Goal: Communication & Community: Answer question/provide support

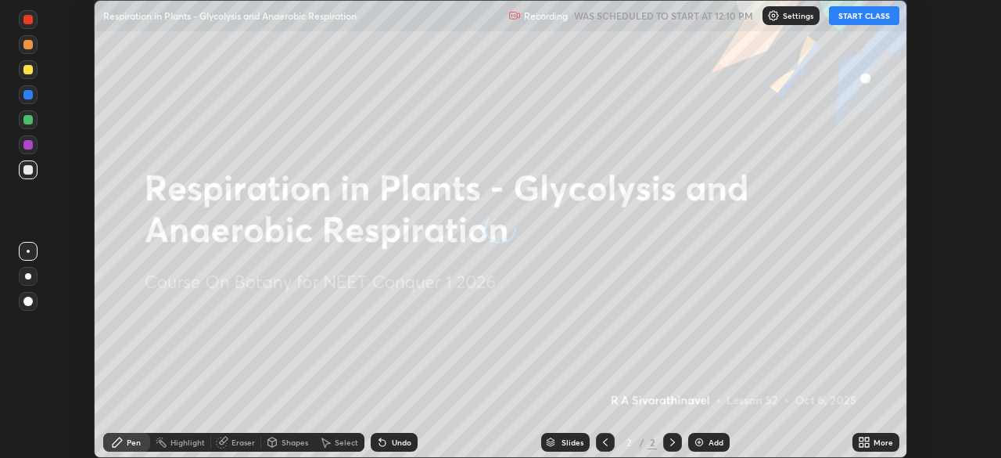
scroll to position [458, 1001]
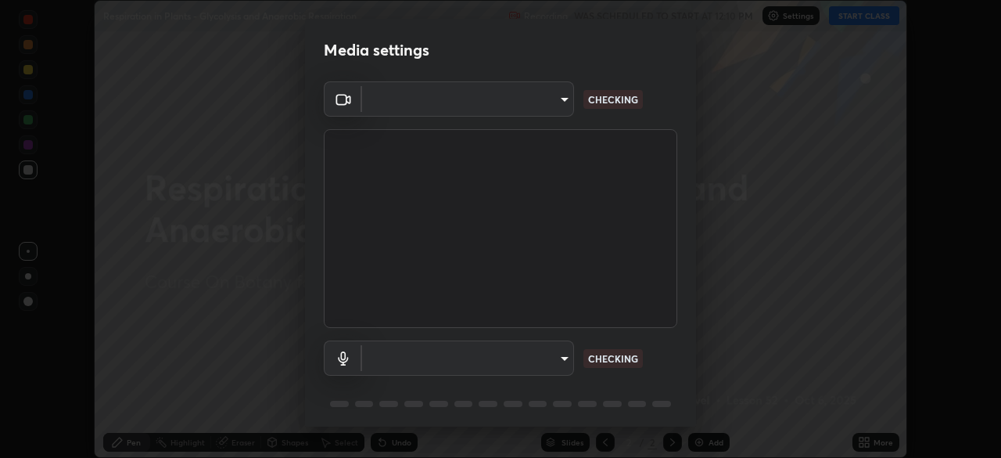
type input "3587b5fcf6e6b1efd567becf28dfd5d3df51b249fd3ad8f2a19155ee8f6d36a4"
click at [557, 358] on body "Erase all Respiration in Plants - Glycolysis and Anaerobic Respiration Recordin…" at bounding box center [500, 229] width 1001 height 458
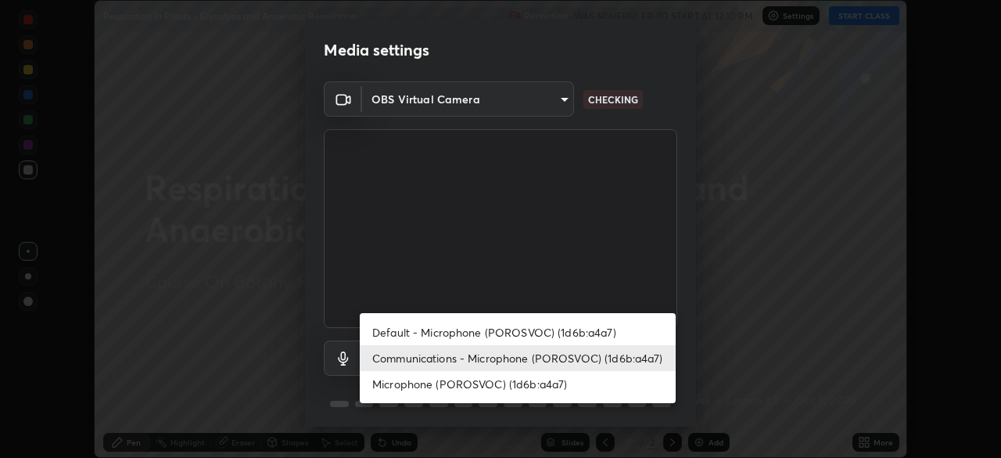
click at [571, 322] on li "Default - Microphone (POROSVOC) (1d6b:a4a7)" at bounding box center [518, 332] width 316 height 26
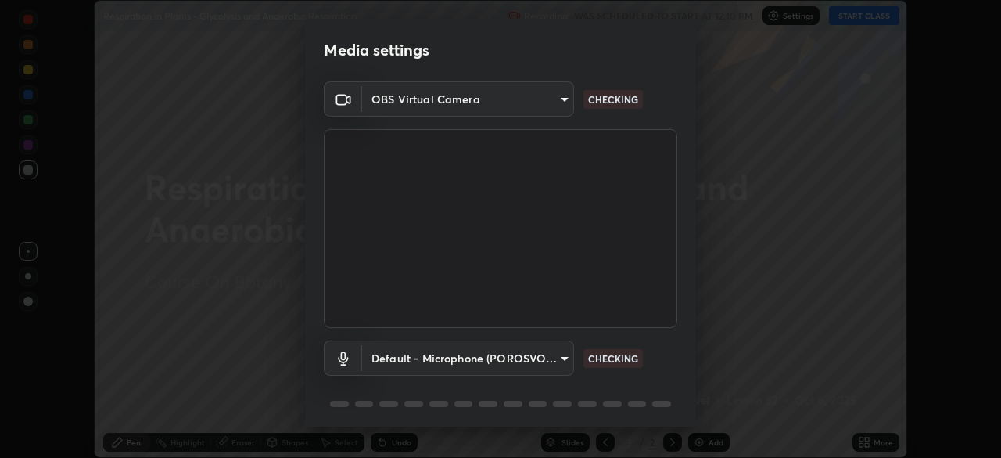
type input "default"
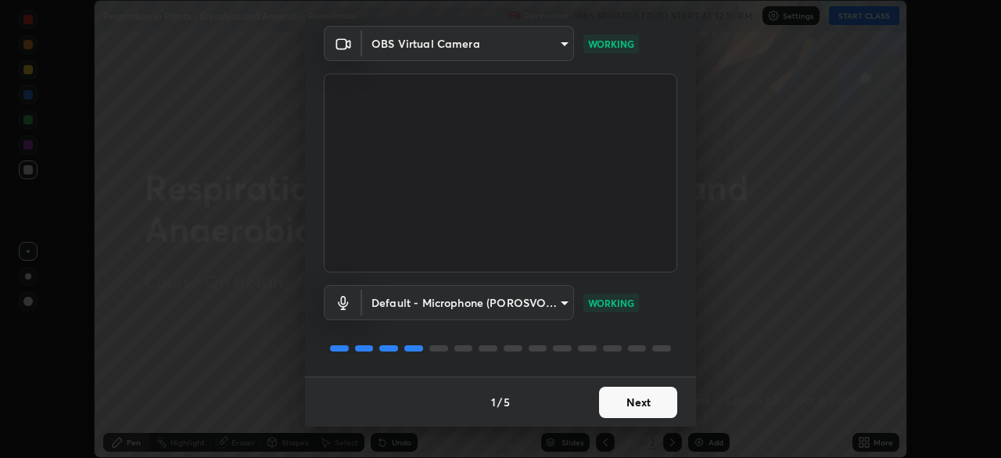
click at [634, 397] on button "Next" at bounding box center [638, 401] width 78 height 31
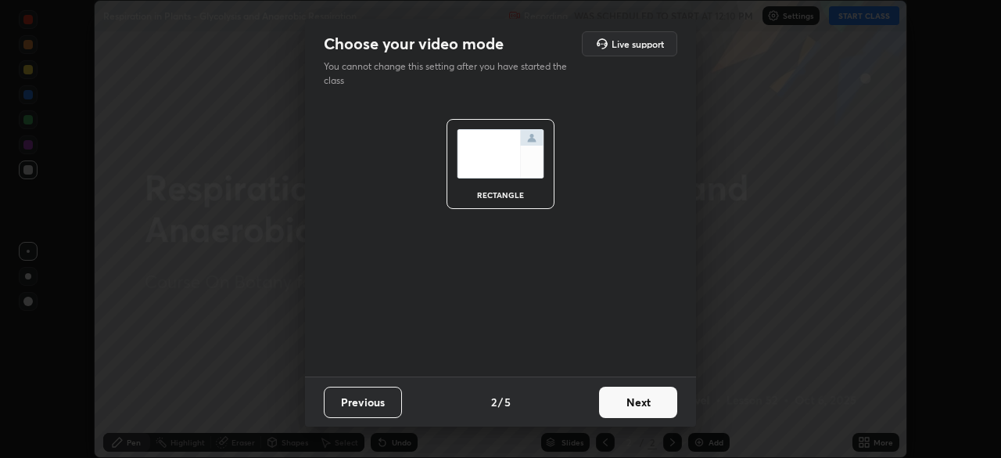
scroll to position [0, 0]
click at [635, 404] on button "Next" at bounding box center [638, 401] width 78 height 31
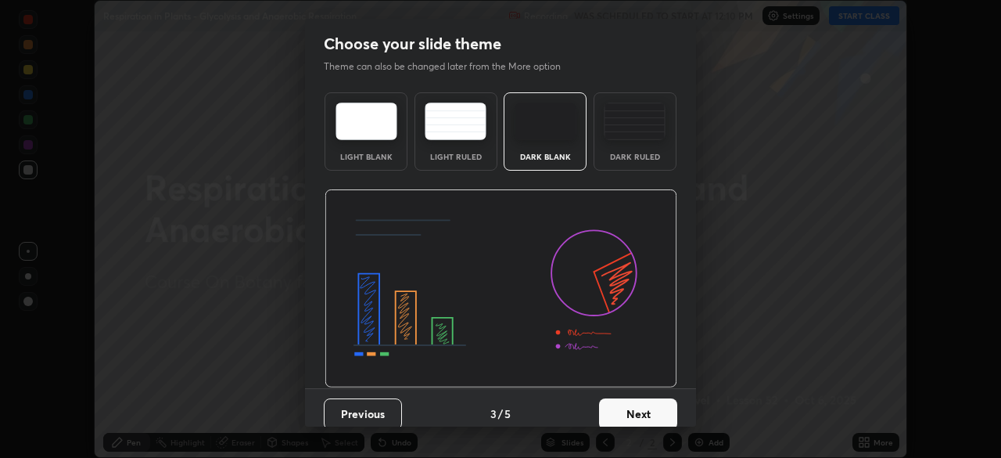
click at [638, 401] on button "Next" at bounding box center [638, 413] width 78 height 31
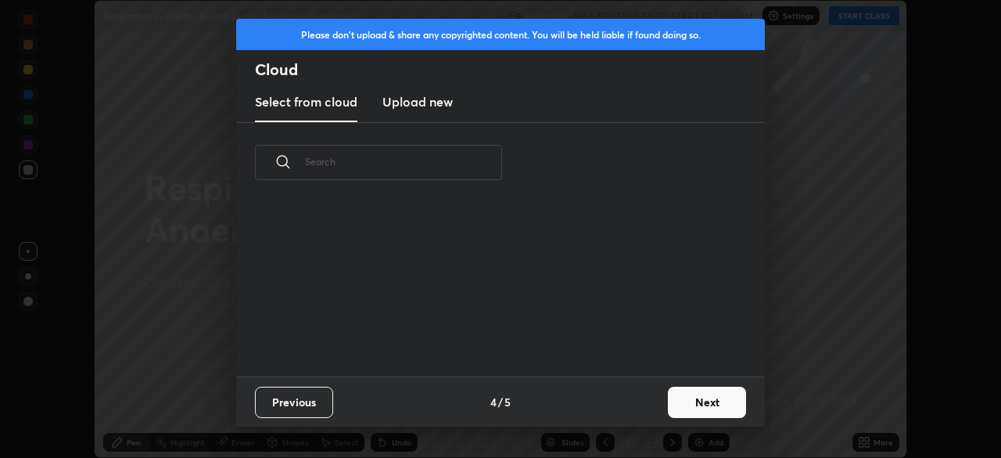
click at [641, 405] on div "Previous 4 / 5 Next" at bounding box center [500, 401] width 529 height 50
click at [642, 405] on div "Previous 4 / 5 Next" at bounding box center [500, 401] width 529 height 50
click at [679, 399] on button "Next" at bounding box center [707, 401] width 78 height 31
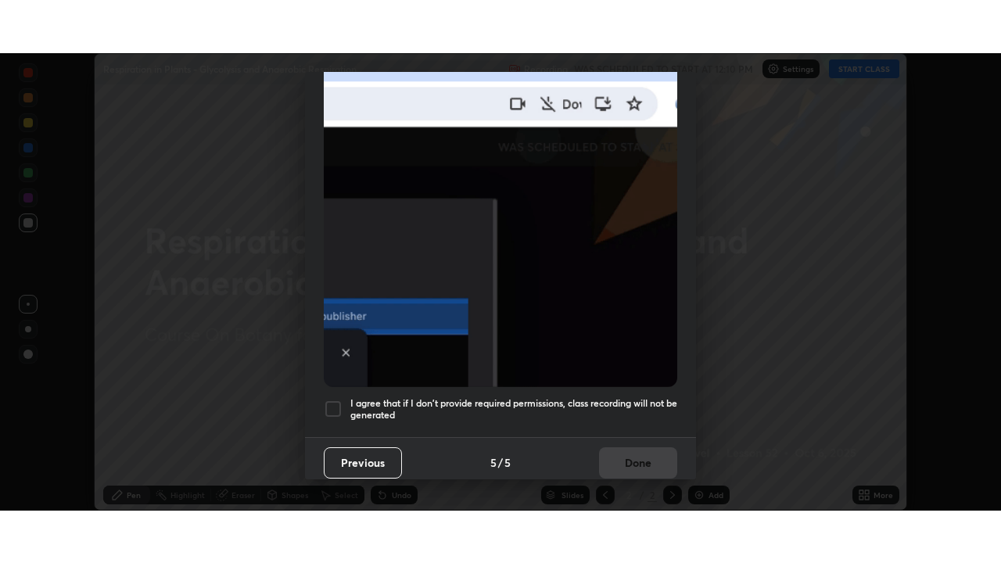
scroll to position [375, 0]
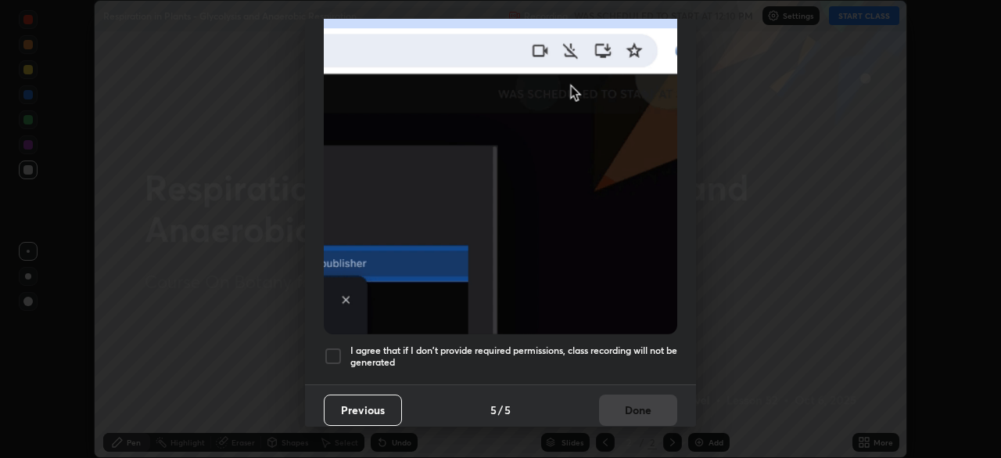
click at [647, 344] on h5 "I agree that if I don't provide required permissions, class recording will not …" at bounding box center [513, 356] width 327 height 24
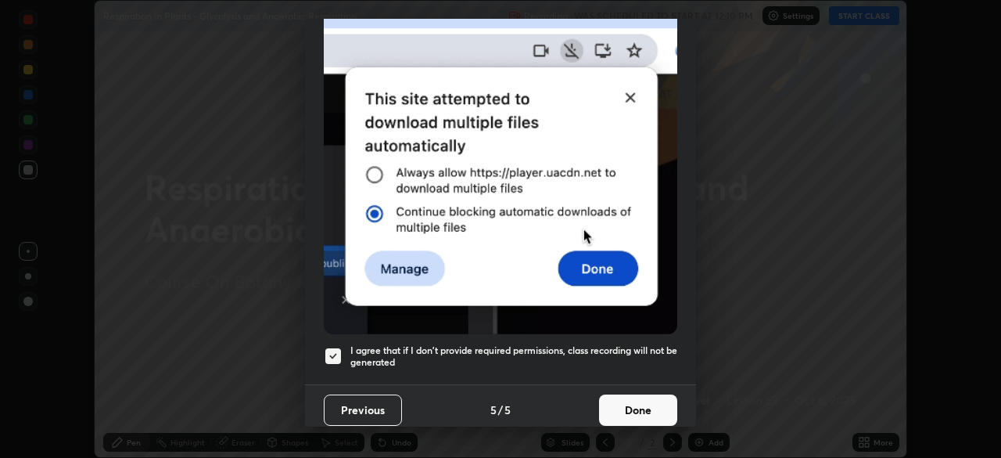
click at [642, 402] on button "Done" at bounding box center [638, 409] width 78 height 31
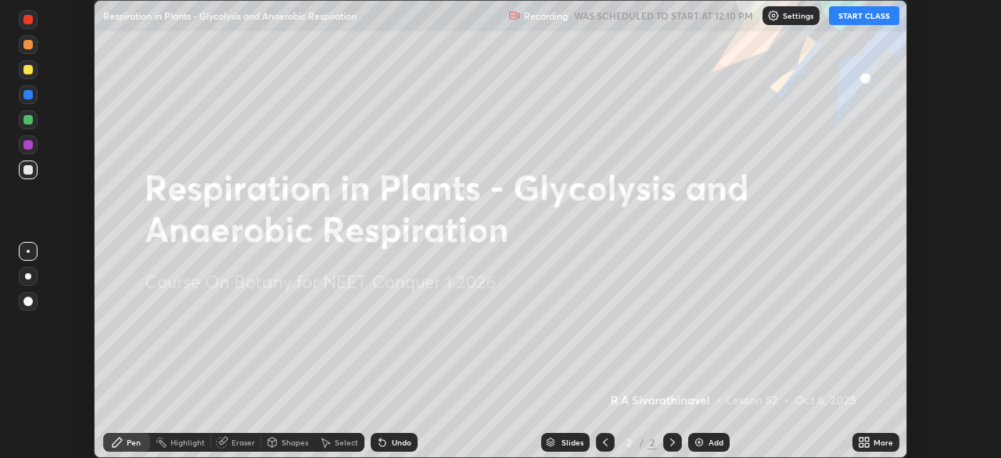
click at [856, 14] on button "START CLASS" at bounding box center [864, 15] width 70 height 19
click at [873, 437] on div "More" at bounding box center [876, 442] width 47 height 19
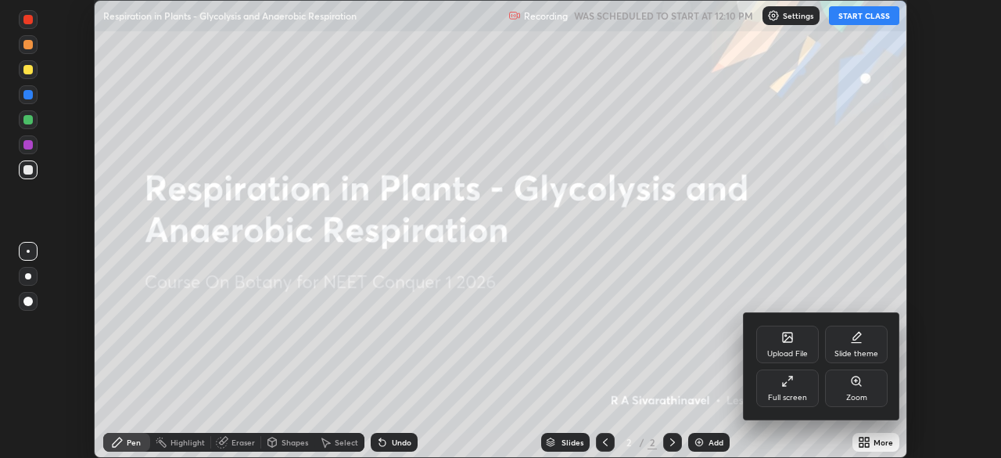
click at [808, 381] on div "Full screen" at bounding box center [788, 388] width 63 height 38
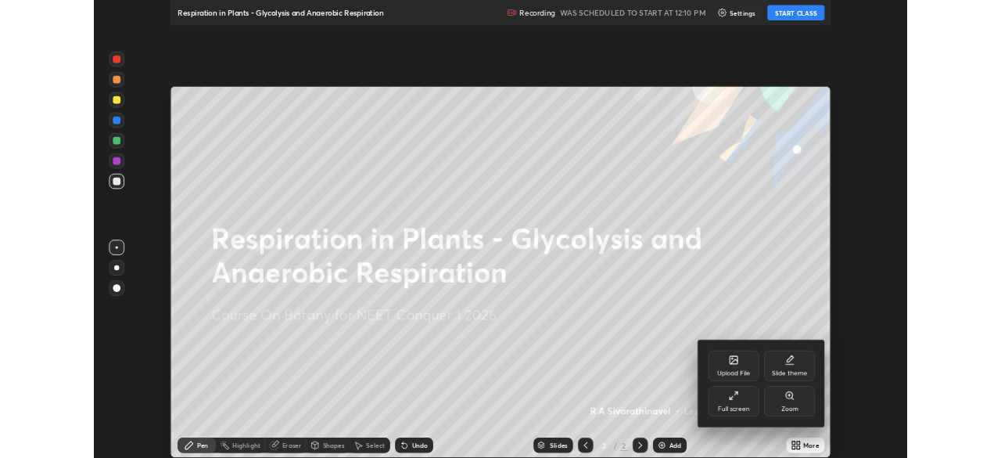
scroll to position [563, 1001]
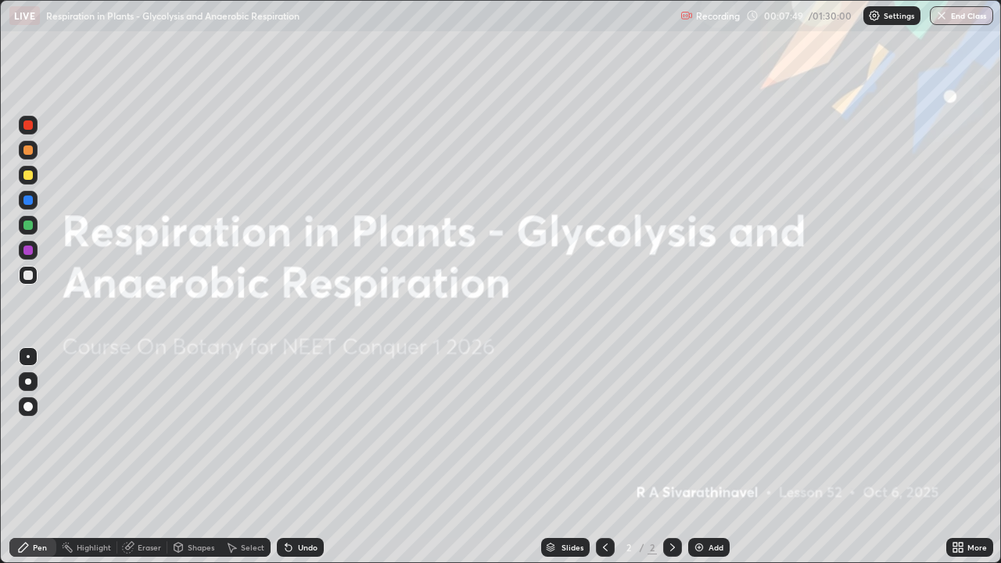
click at [972, 457] on div "More" at bounding box center [978, 548] width 20 height 8
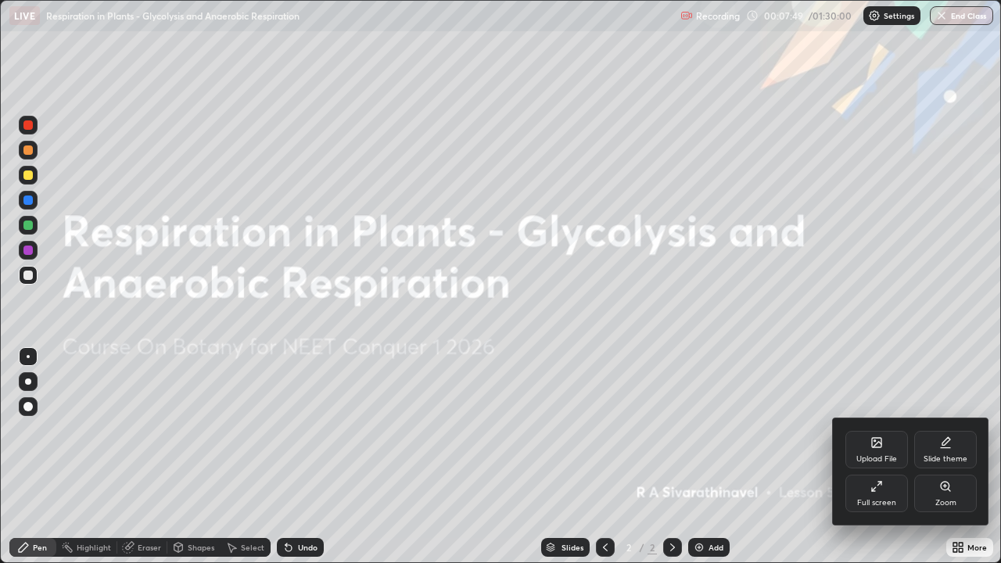
click at [875, 457] on icon at bounding box center [877, 486] width 13 height 13
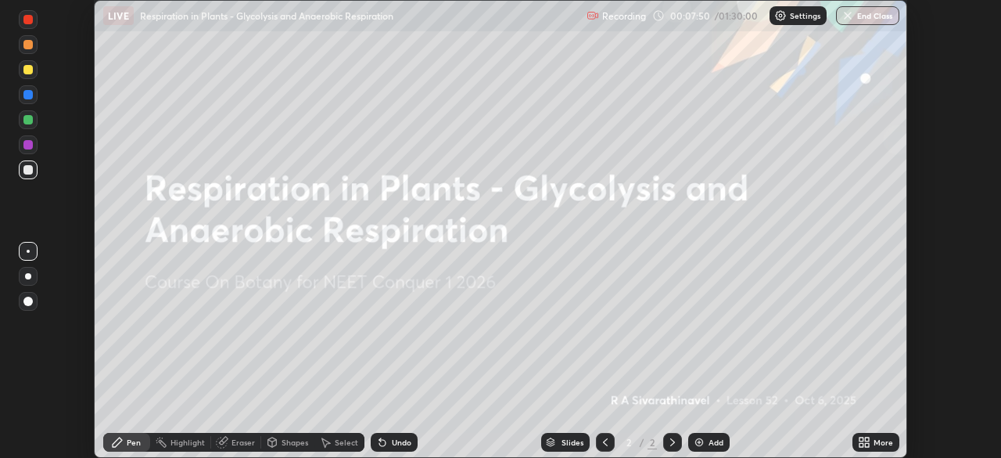
scroll to position [77776, 77232]
click at [869, 440] on icon at bounding box center [867, 439] width 4 height 4
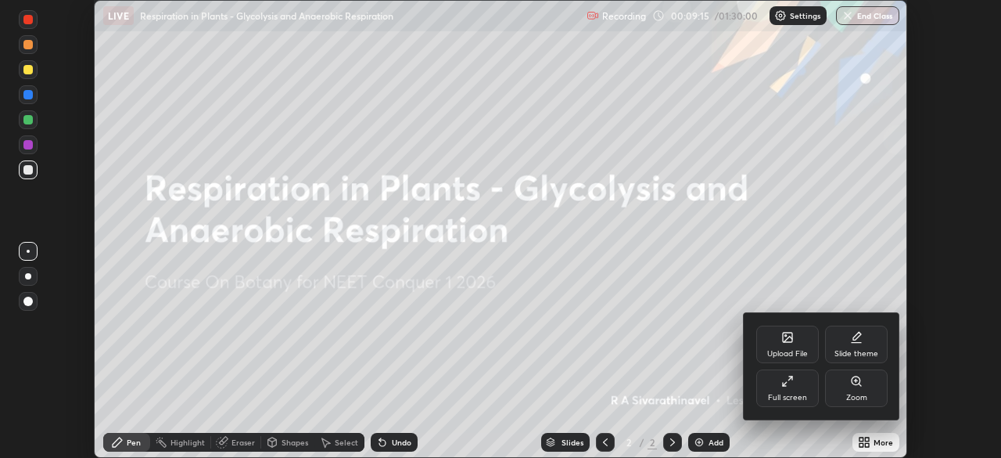
click at [779, 352] on div "Upload File" at bounding box center [787, 354] width 41 height 8
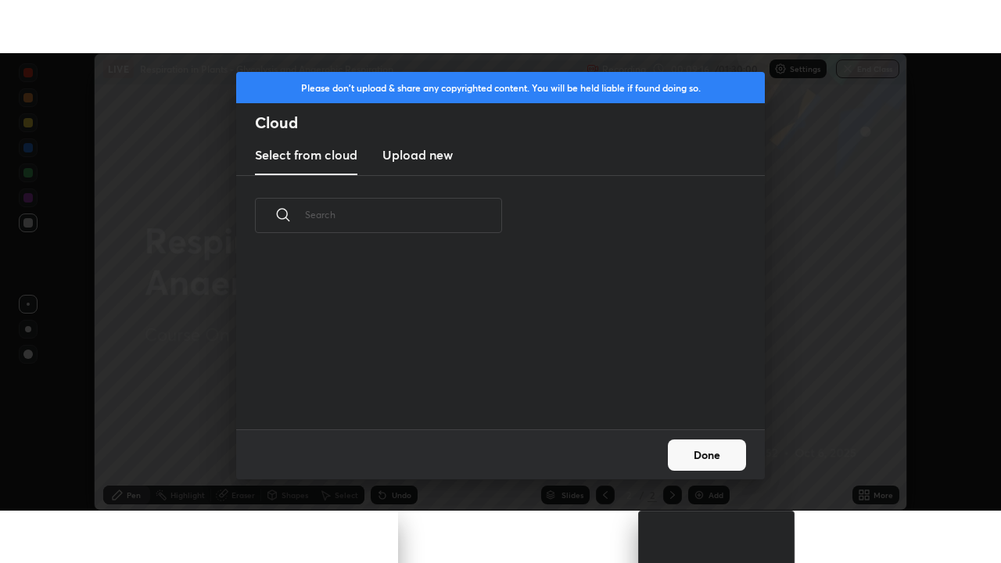
scroll to position [174, 502]
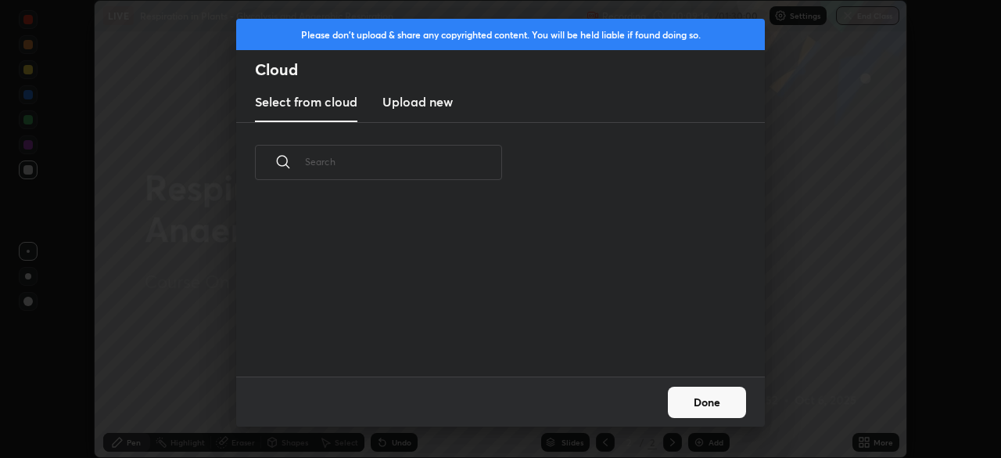
click at [443, 96] on h3 "Upload new" at bounding box center [418, 101] width 70 height 19
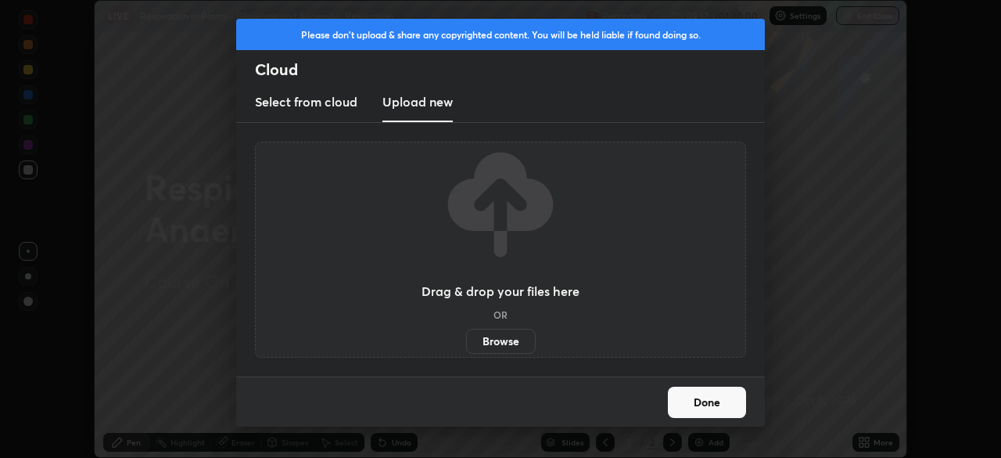
click at [504, 339] on label "Browse" at bounding box center [501, 341] width 70 height 25
click at [466, 339] on input "Browse" at bounding box center [466, 341] width 0 height 25
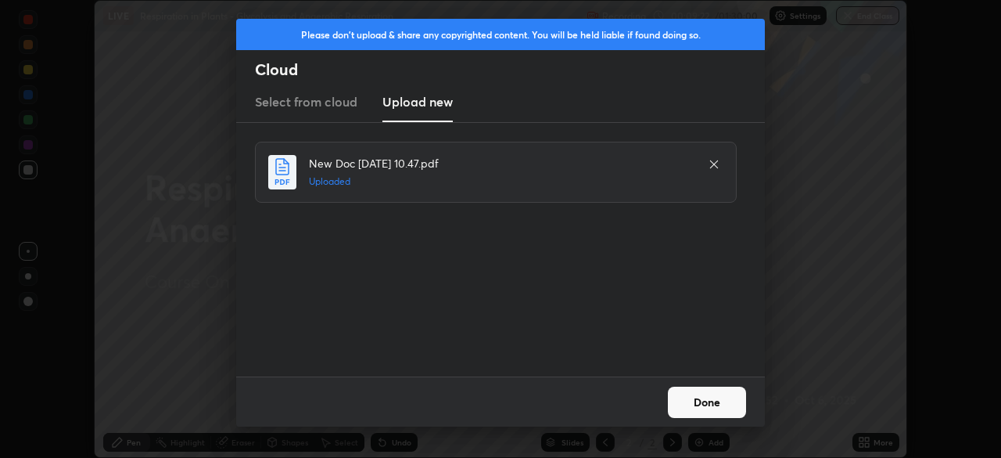
click at [705, 397] on button "Done" at bounding box center [707, 401] width 78 height 31
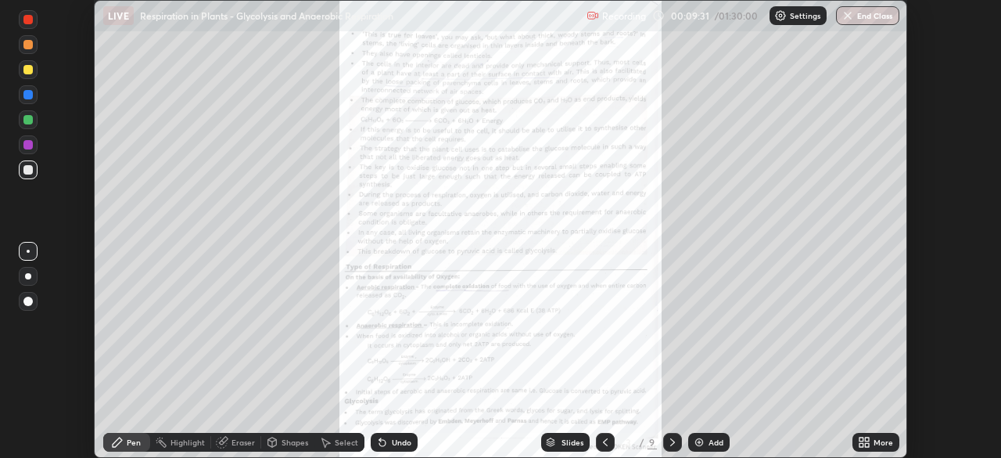
click at [866, 437] on icon at bounding box center [867, 439] width 4 height 4
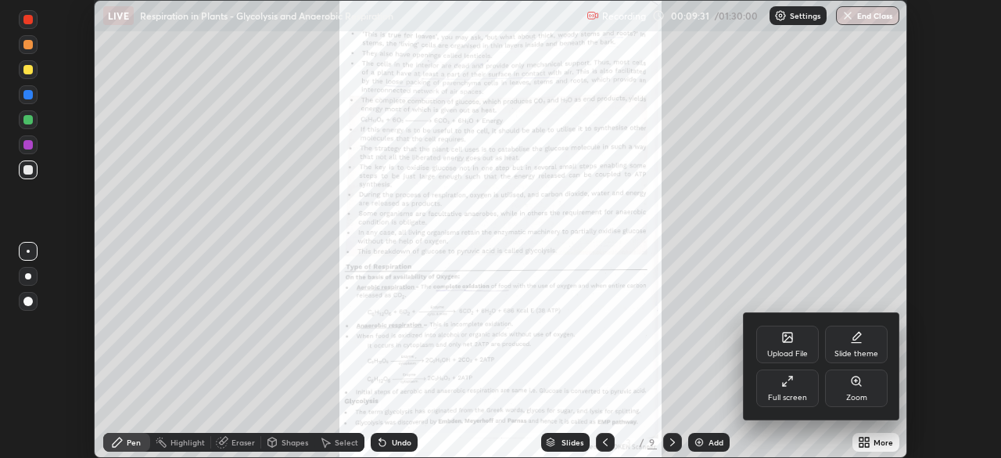
click at [779, 377] on div "Full screen" at bounding box center [788, 388] width 63 height 38
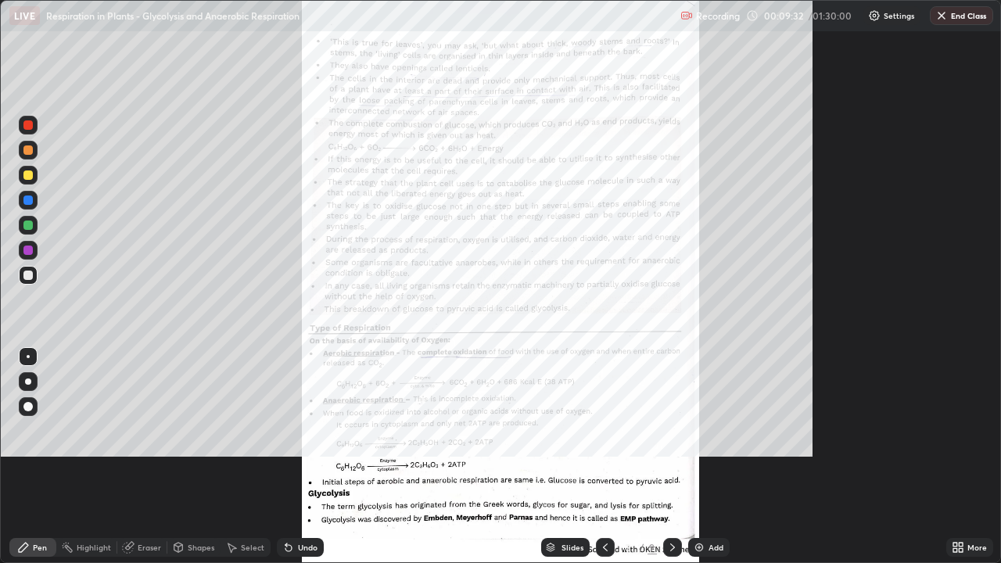
scroll to position [563, 1001]
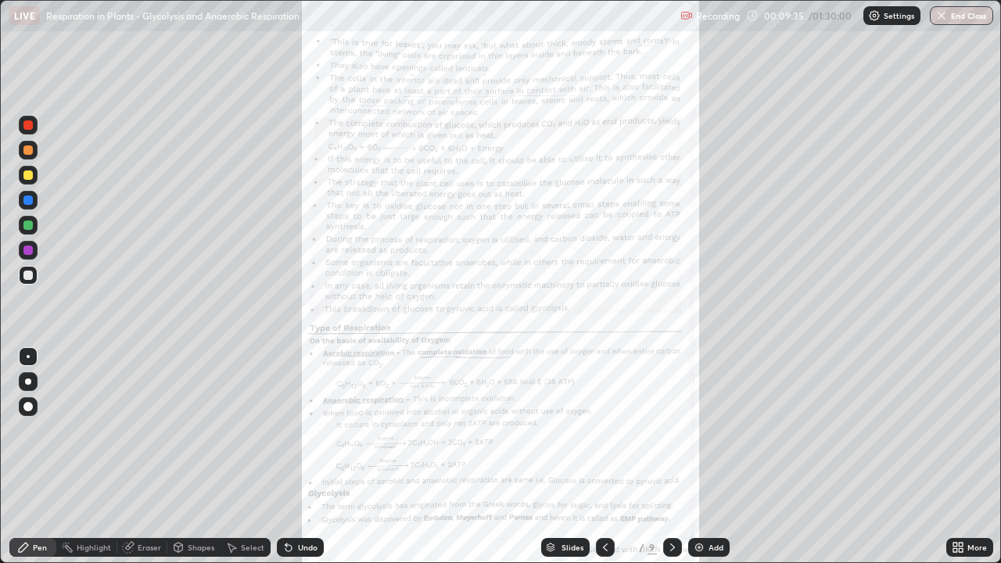
click at [965, 457] on div "More" at bounding box center [970, 547] width 47 height 19
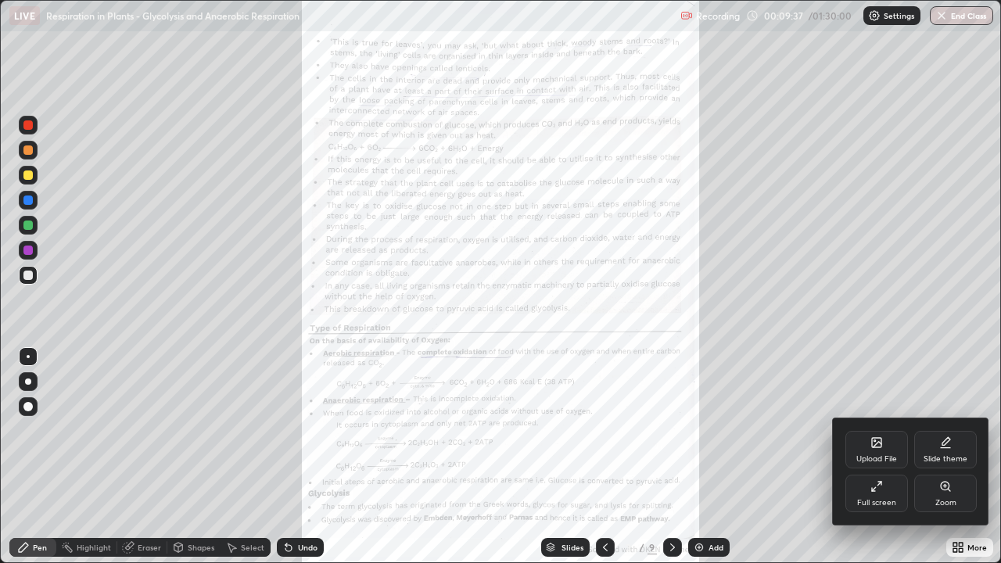
click at [945, 457] on div "Zoom" at bounding box center [946, 494] width 63 height 38
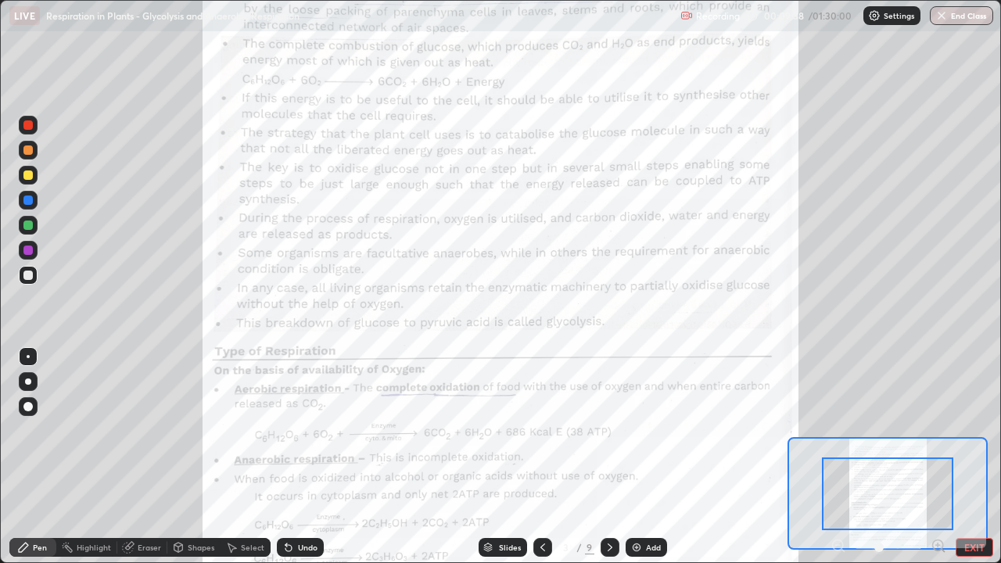
click at [938, 457] on icon at bounding box center [938, 545] width 4 height 0
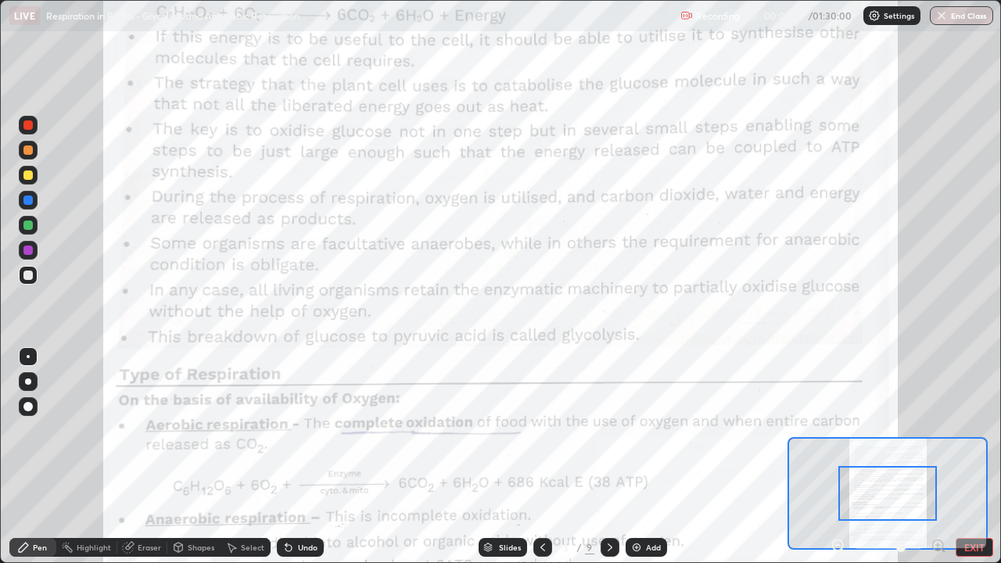
click at [938, 457] on icon at bounding box center [938, 545] width 4 height 0
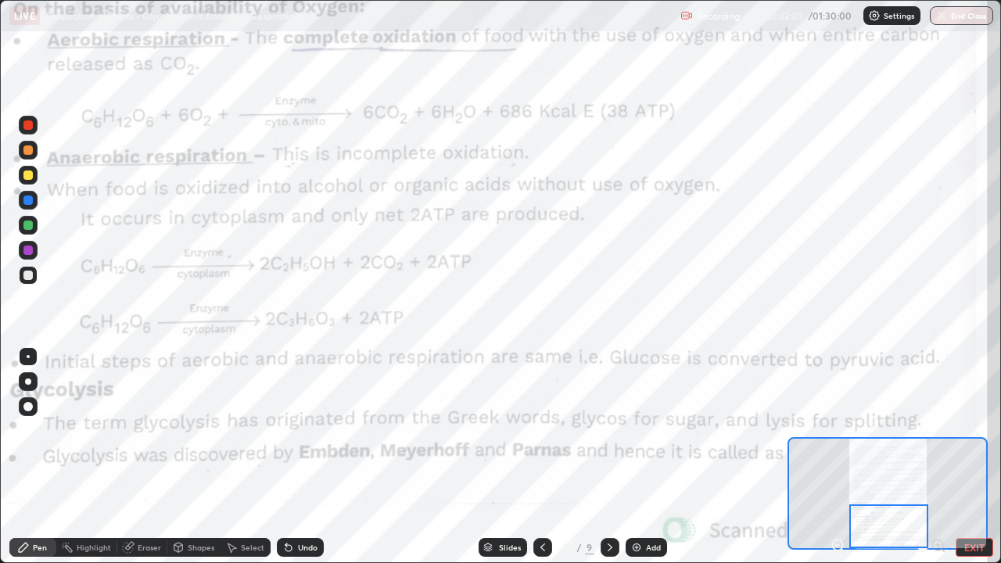
click at [28, 250] on div at bounding box center [27, 250] width 9 height 9
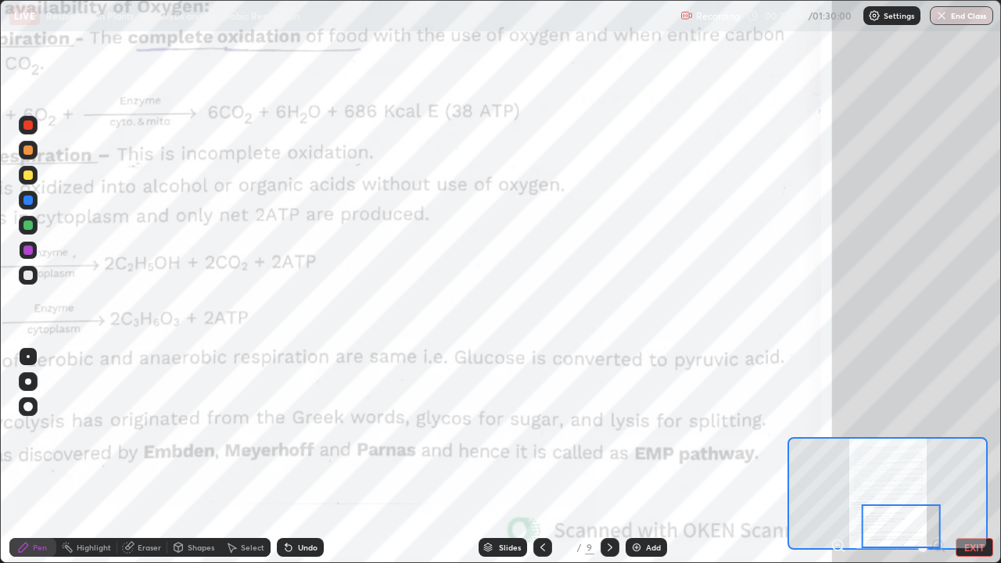
click at [609, 457] on icon at bounding box center [610, 547] width 13 height 13
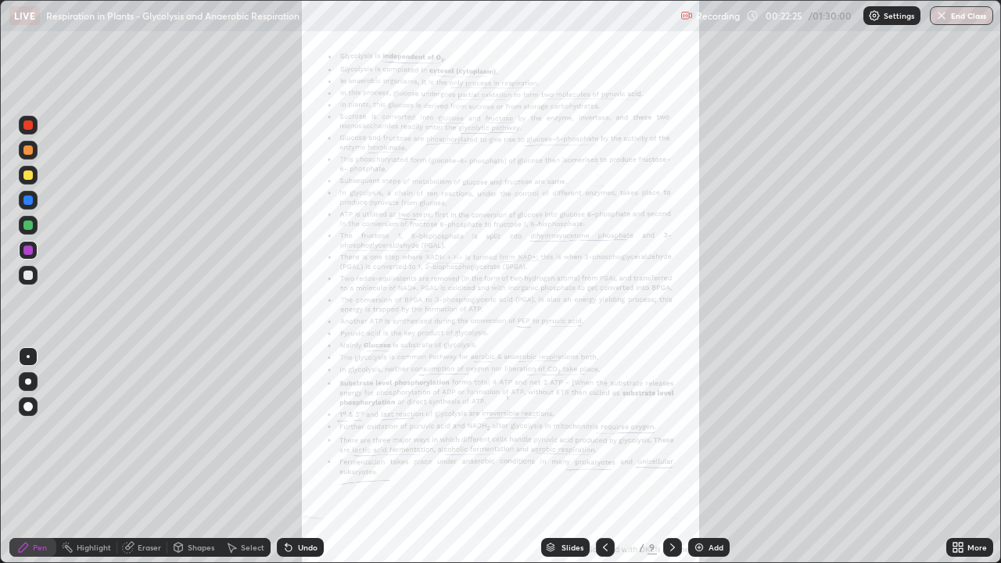
click at [953, 457] on div "More" at bounding box center [970, 547] width 47 height 31
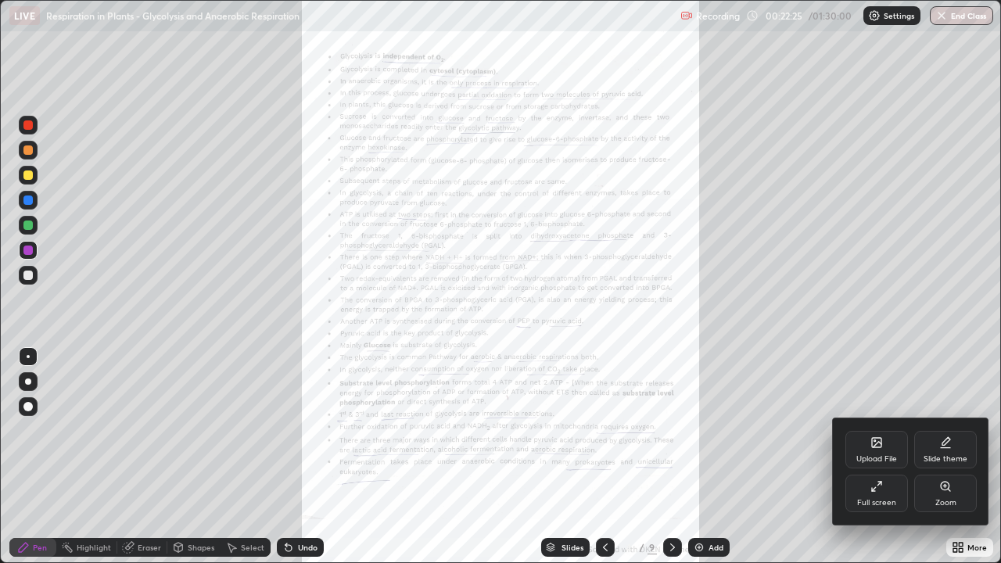
click at [965, 457] on div at bounding box center [500, 281] width 1001 height 563
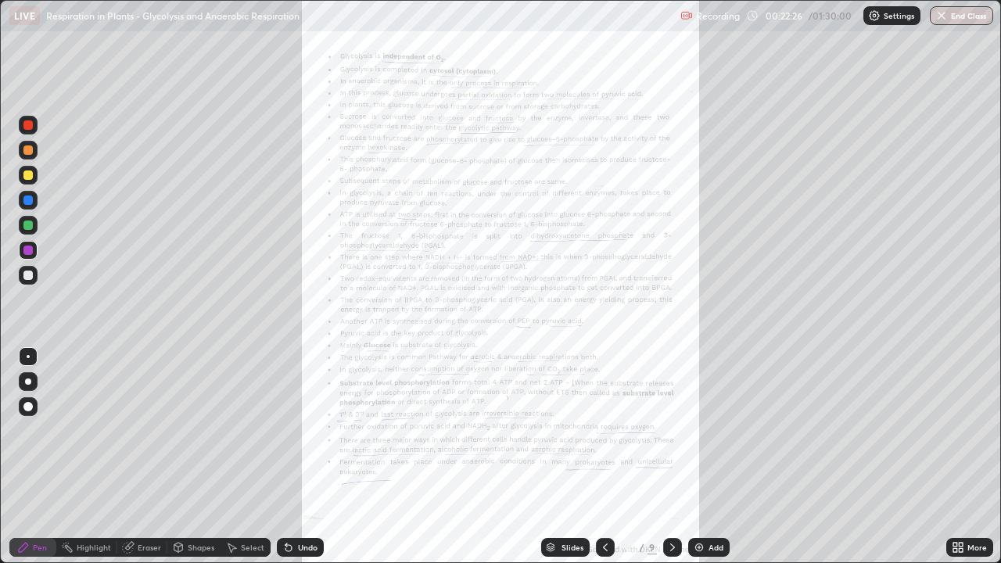
click at [961, 457] on icon at bounding box center [961, 545] width 4 height 4
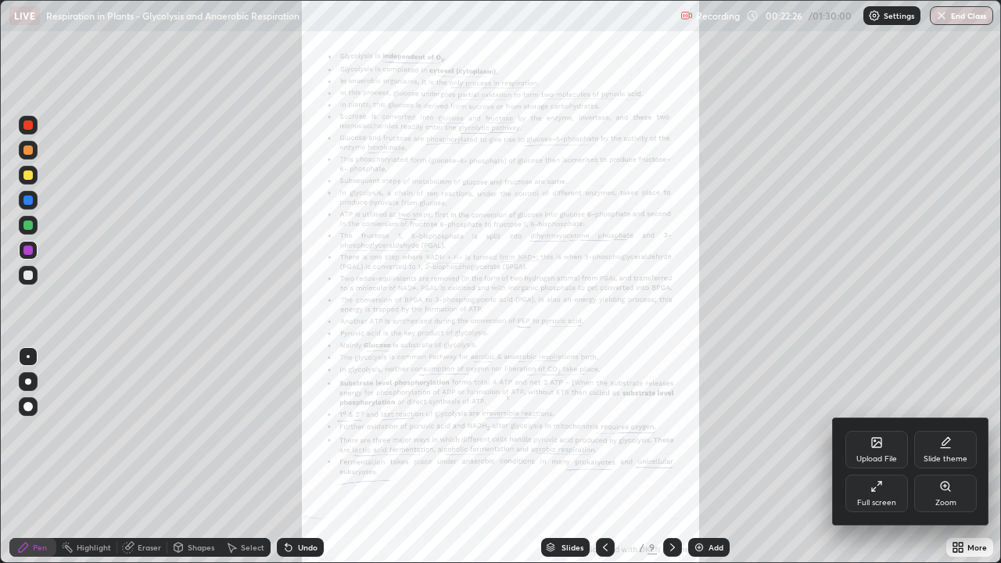
click at [954, 457] on div "Zoom" at bounding box center [946, 503] width 21 height 8
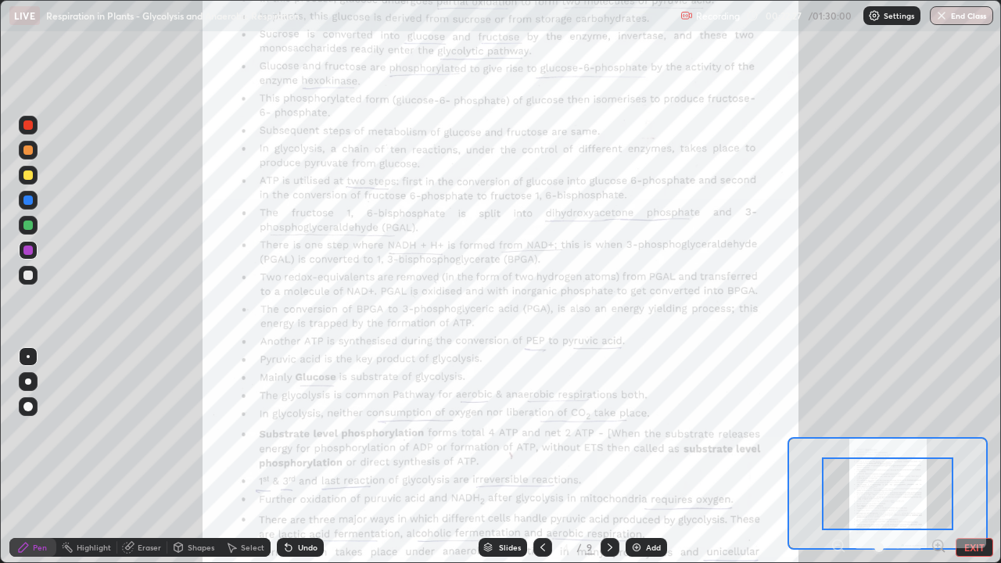
click at [938, 457] on icon at bounding box center [938, 545] width 4 height 0
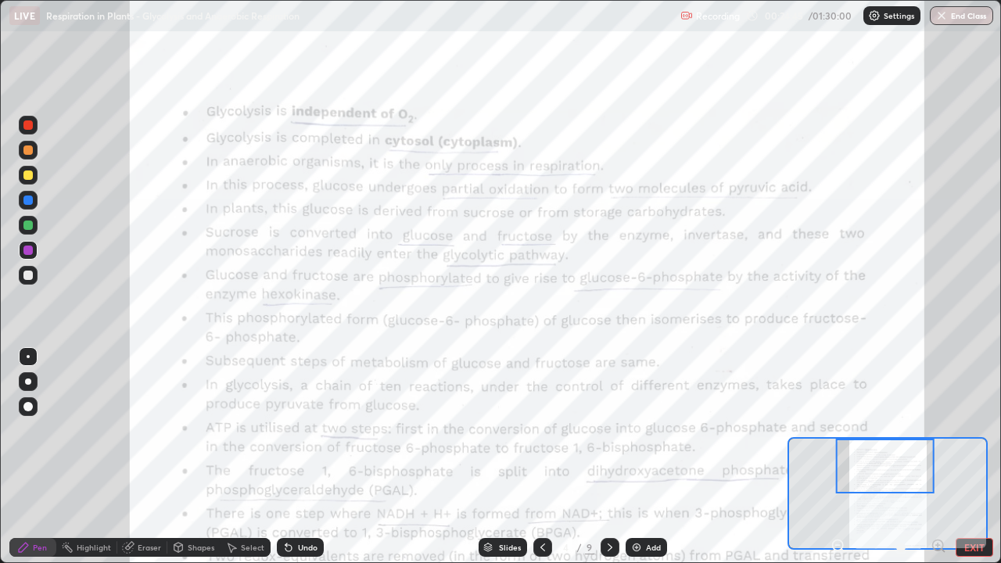
click at [657, 457] on div "Add" at bounding box center [653, 548] width 15 height 8
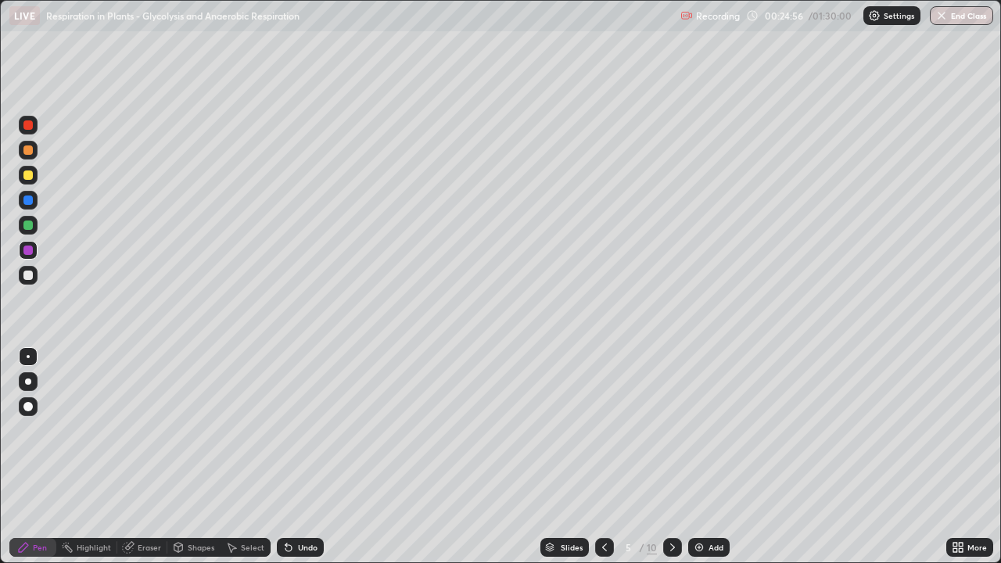
click at [37, 148] on div at bounding box center [28, 150] width 19 height 19
click at [27, 375] on div at bounding box center [28, 381] width 19 height 19
click at [41, 444] on div "Erase all" at bounding box center [28, 281] width 38 height 501
click at [31, 174] on div at bounding box center [27, 175] width 9 height 9
click at [603, 457] on icon at bounding box center [604, 547] width 13 height 13
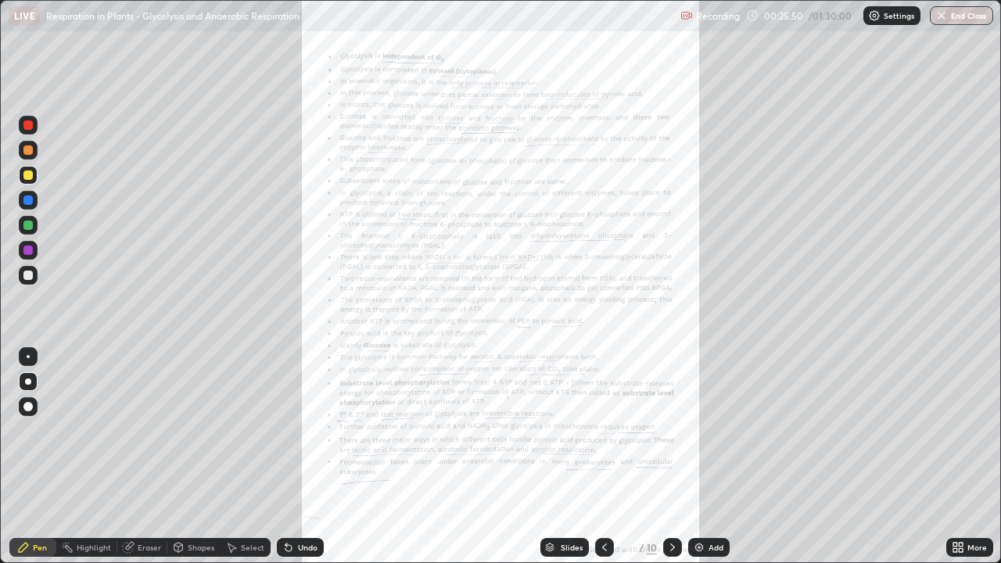
click at [975, 457] on div "More" at bounding box center [970, 547] width 47 height 19
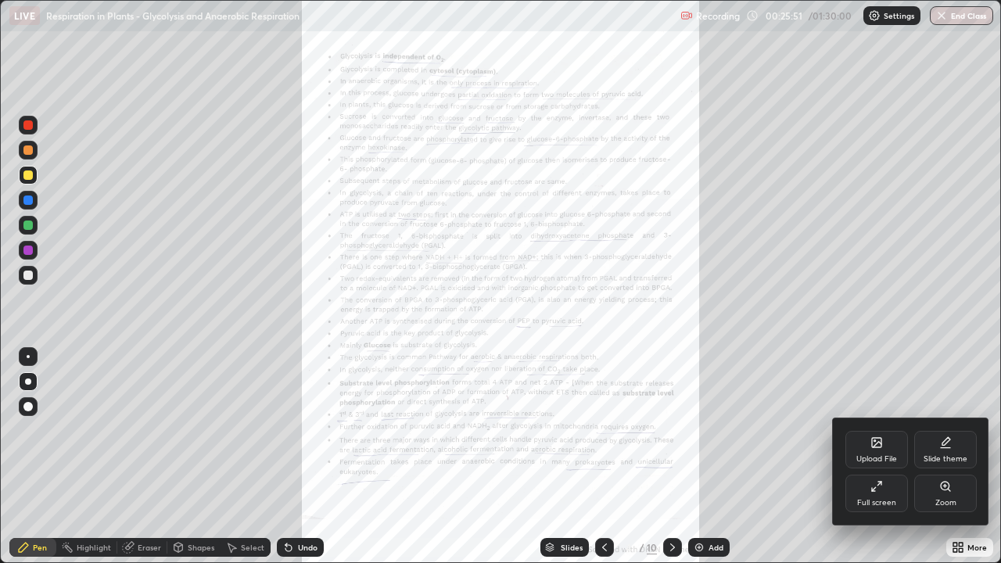
click at [950, 457] on icon at bounding box center [945, 486] width 9 height 9
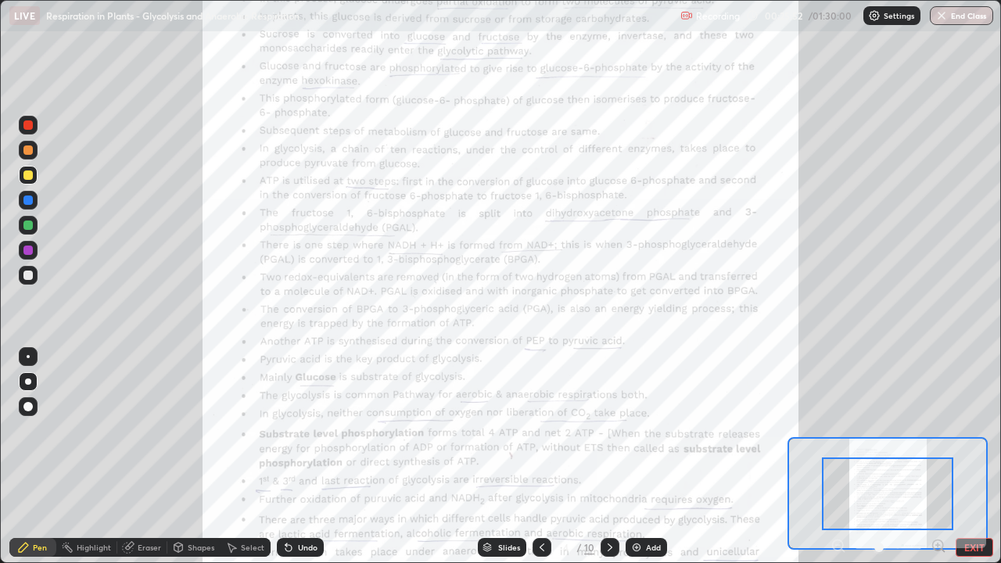
click at [938, 457] on icon at bounding box center [938, 545] width 4 height 0
click at [940, 457] on icon at bounding box center [939, 546] width 16 height 16
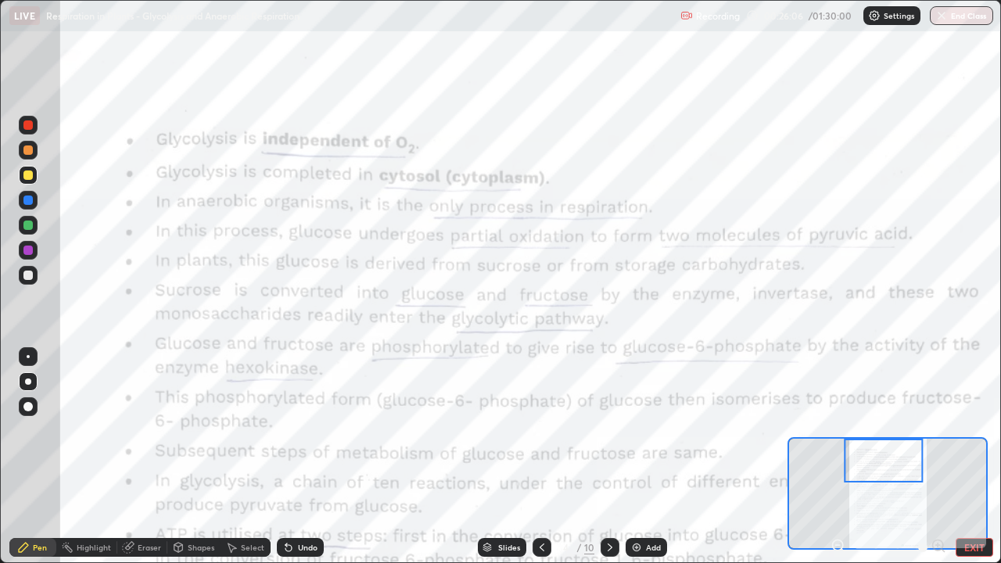
click at [541, 457] on icon at bounding box center [542, 548] width 5 height 8
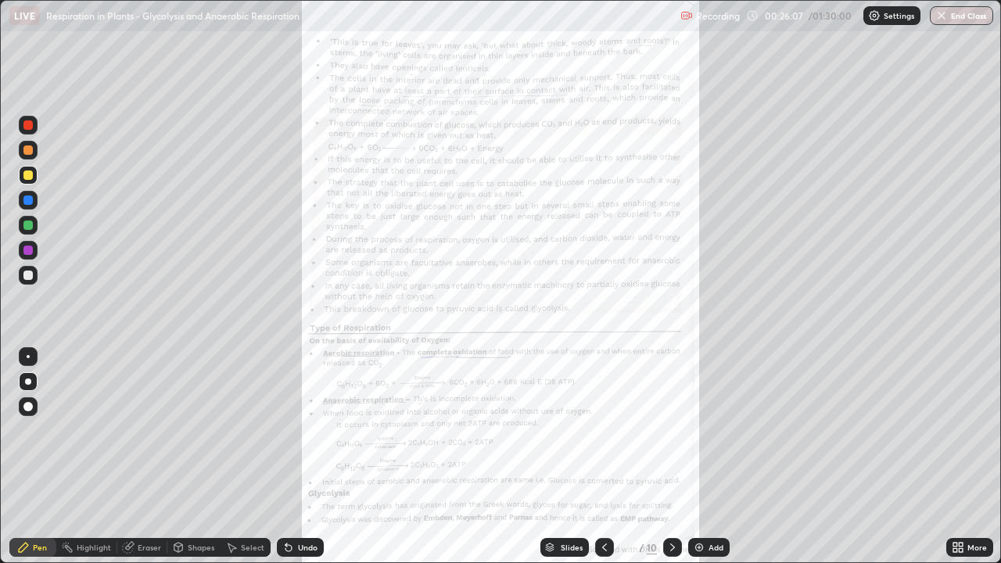
click at [671, 457] on icon at bounding box center [673, 547] width 13 height 13
click at [664, 457] on div at bounding box center [672, 547] width 19 height 19
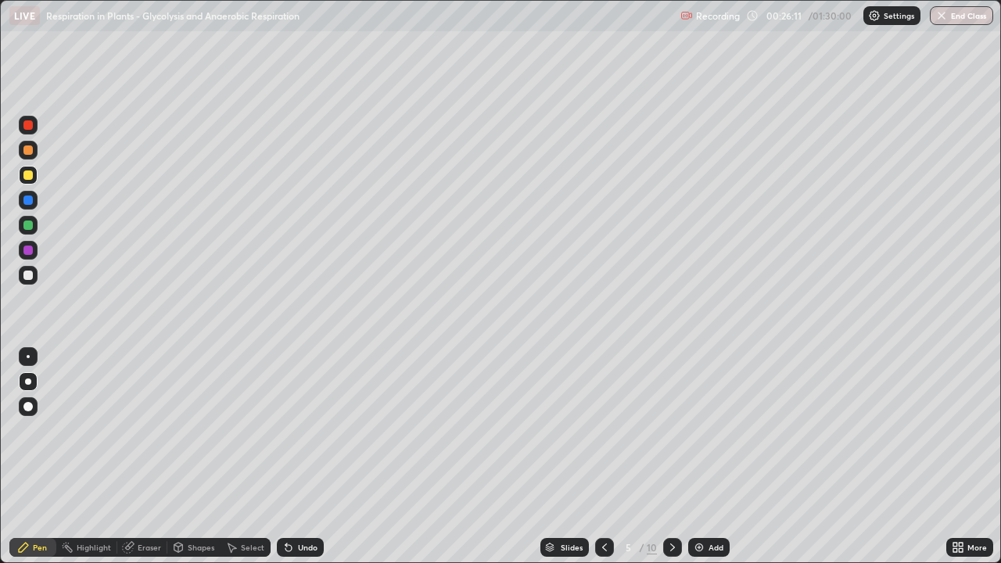
click at [28, 152] on div at bounding box center [27, 150] width 9 height 9
click at [34, 227] on div at bounding box center [28, 225] width 19 height 19
click at [30, 154] on div at bounding box center [27, 150] width 9 height 9
click at [32, 169] on div at bounding box center [28, 175] width 19 height 19
click at [31, 197] on div at bounding box center [27, 200] width 9 height 9
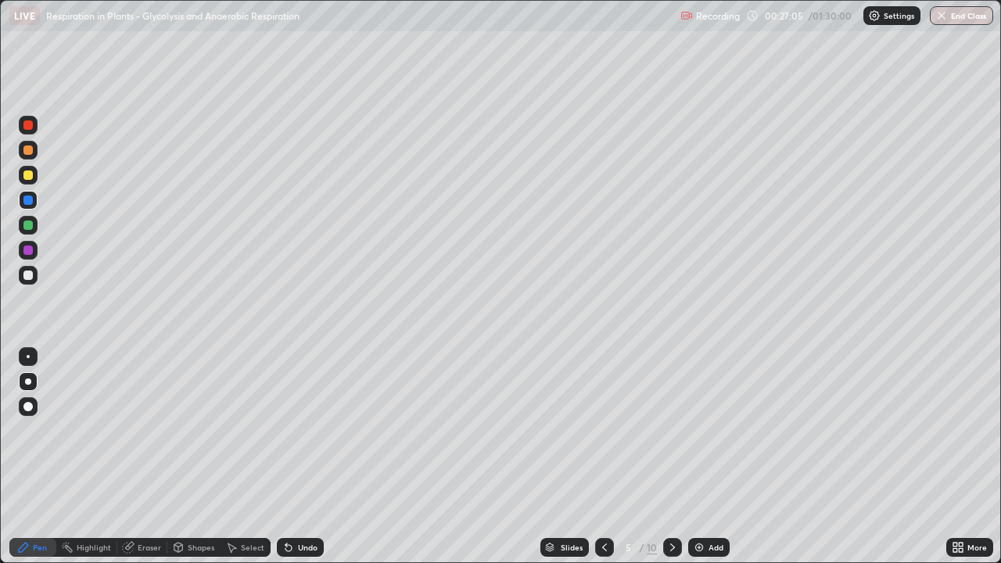
click at [34, 172] on div at bounding box center [28, 175] width 19 height 19
click at [34, 194] on div at bounding box center [28, 200] width 19 height 19
click at [27, 167] on div at bounding box center [28, 175] width 19 height 19
click at [28, 204] on div at bounding box center [27, 200] width 9 height 9
click at [606, 457] on icon at bounding box center [604, 547] width 13 height 13
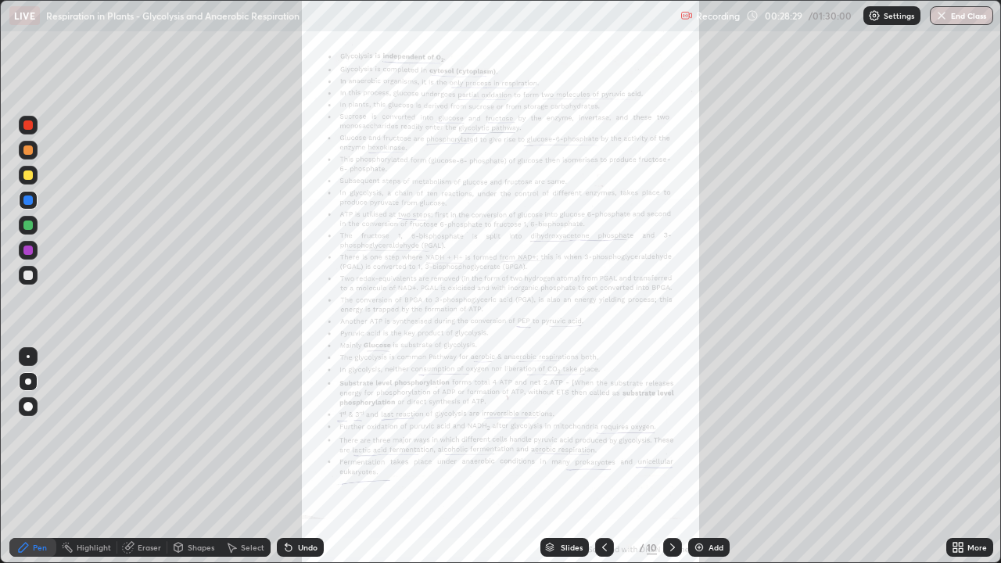
click at [982, 457] on div "More" at bounding box center [978, 548] width 20 height 8
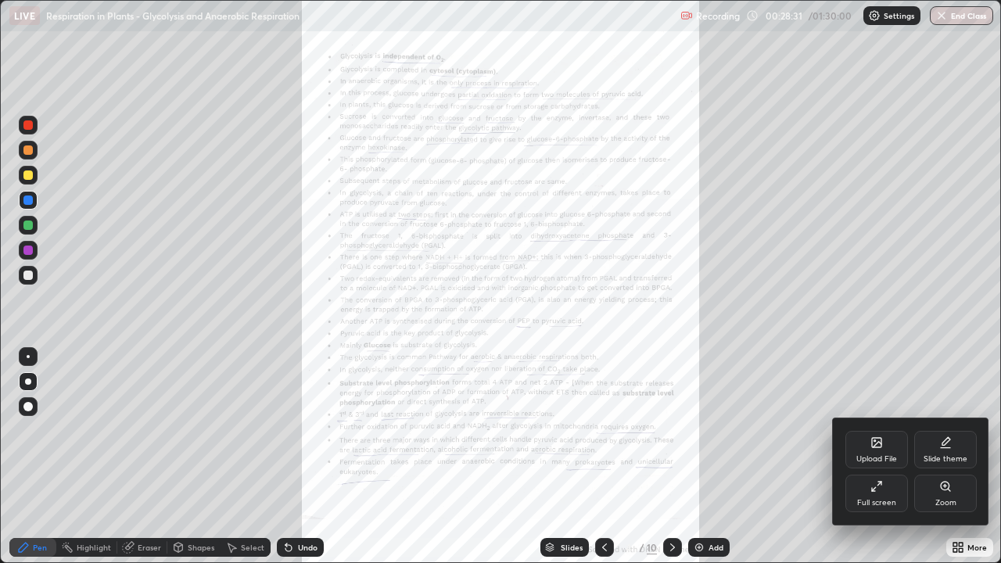
click at [960, 457] on div "Zoom" at bounding box center [946, 494] width 63 height 38
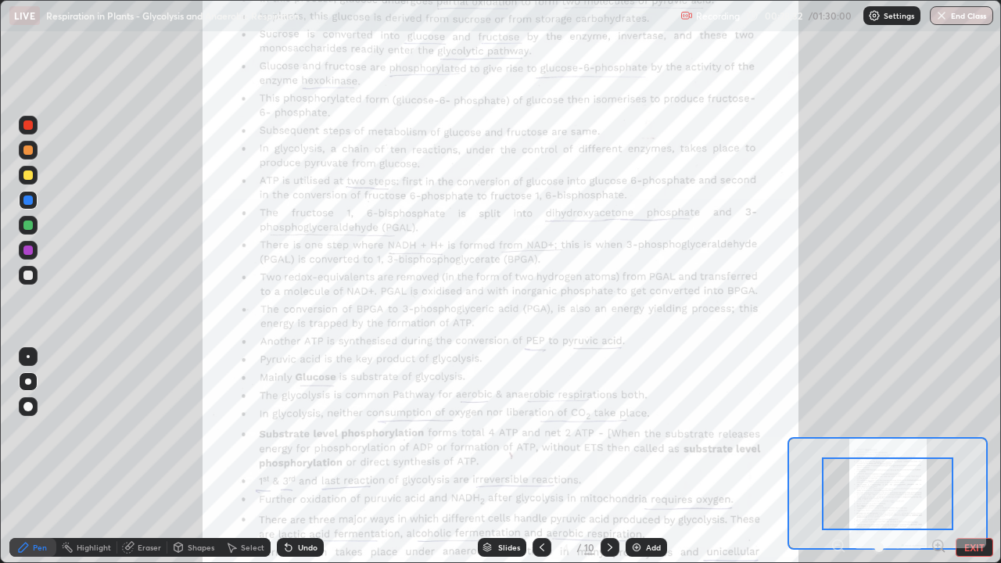
click at [938, 457] on icon at bounding box center [938, 545] width 4 height 0
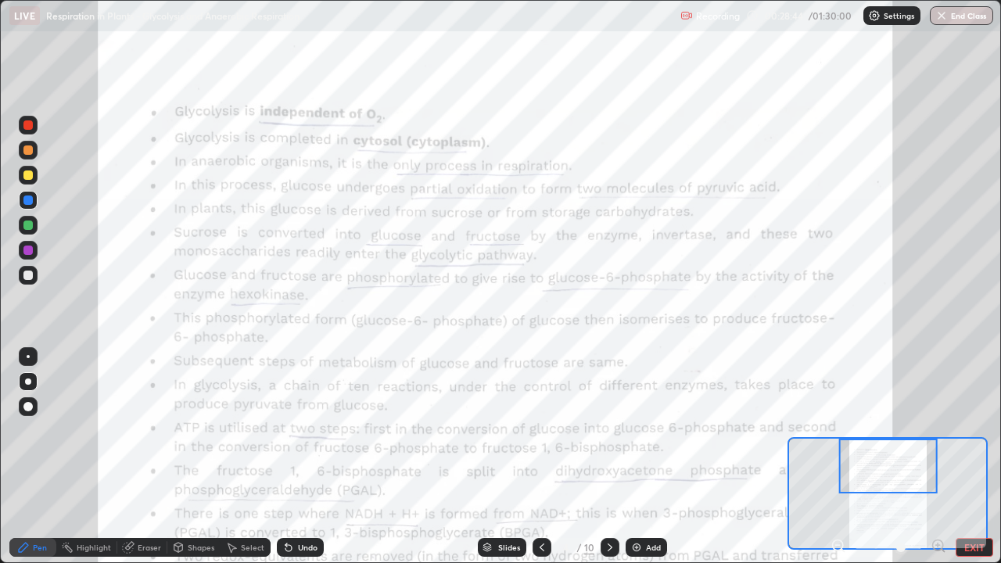
click at [28, 357] on div at bounding box center [28, 356] width 3 height 3
click at [31, 246] on div at bounding box center [27, 250] width 9 height 9
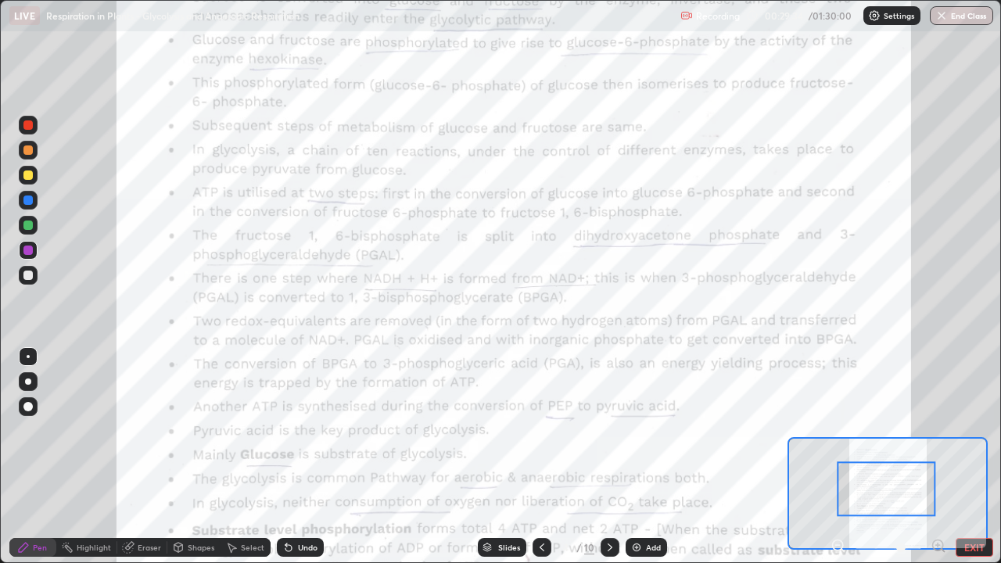
click at [548, 457] on div at bounding box center [542, 547] width 19 height 19
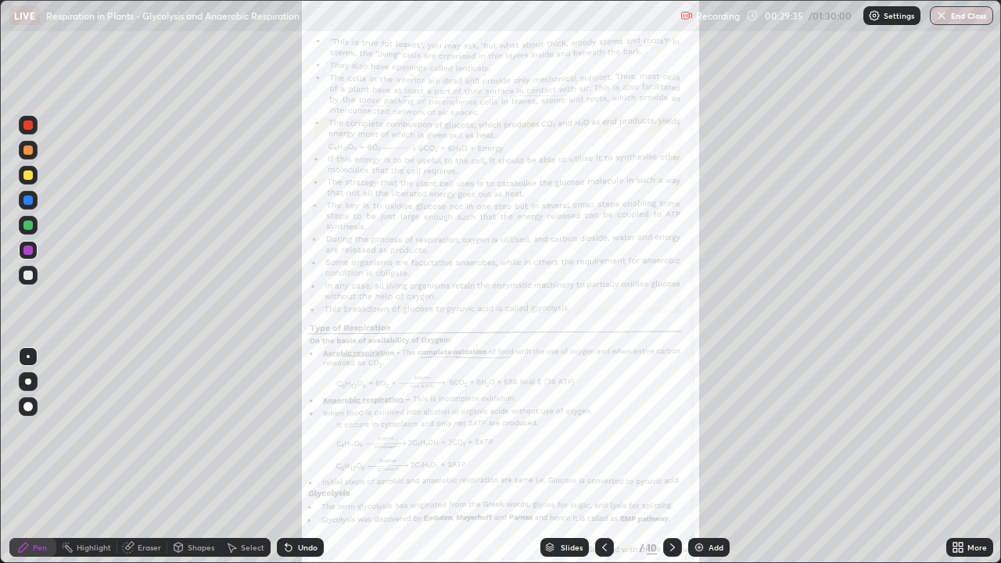
click at [671, 457] on icon at bounding box center [673, 547] width 13 height 13
click at [670, 457] on icon at bounding box center [673, 547] width 13 height 13
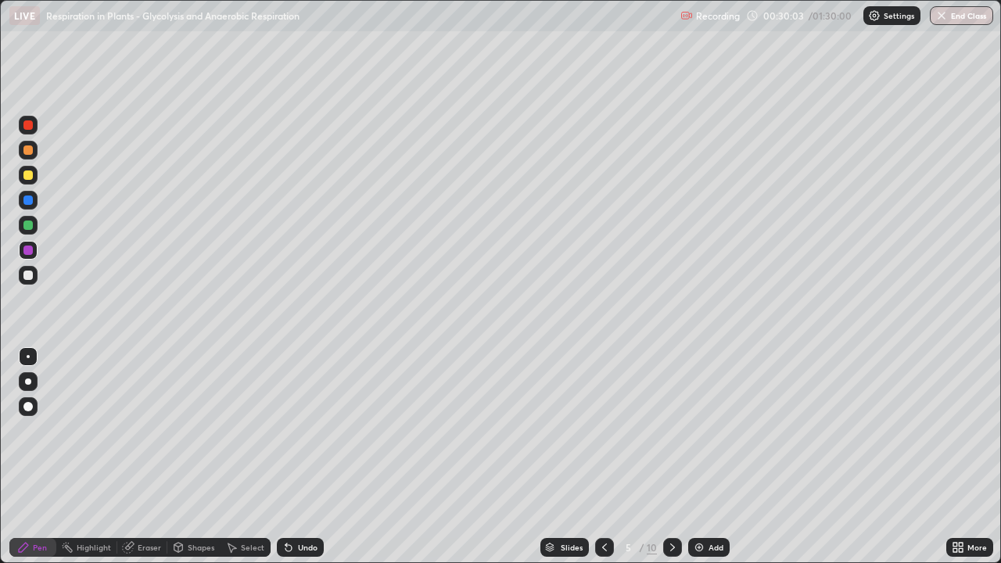
click at [35, 123] on div at bounding box center [28, 125] width 19 height 19
click at [31, 173] on div at bounding box center [27, 175] width 9 height 9
click at [28, 375] on div at bounding box center [28, 381] width 19 height 19
click at [22, 127] on div at bounding box center [28, 125] width 19 height 19
click at [303, 457] on div "Undo" at bounding box center [308, 548] width 20 height 8
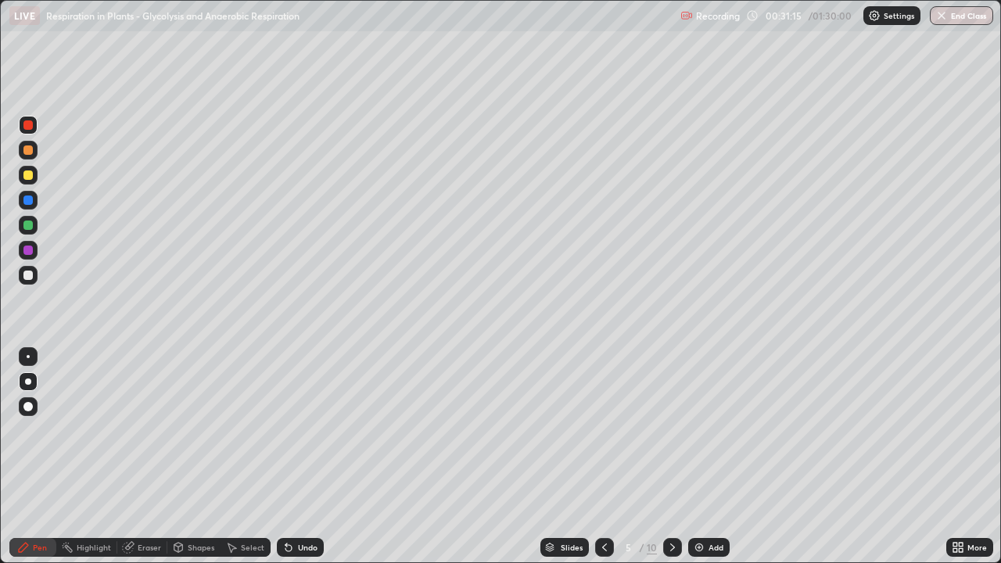
click at [306, 457] on div "Undo" at bounding box center [300, 547] width 47 height 19
click at [671, 457] on icon at bounding box center [673, 547] width 13 height 13
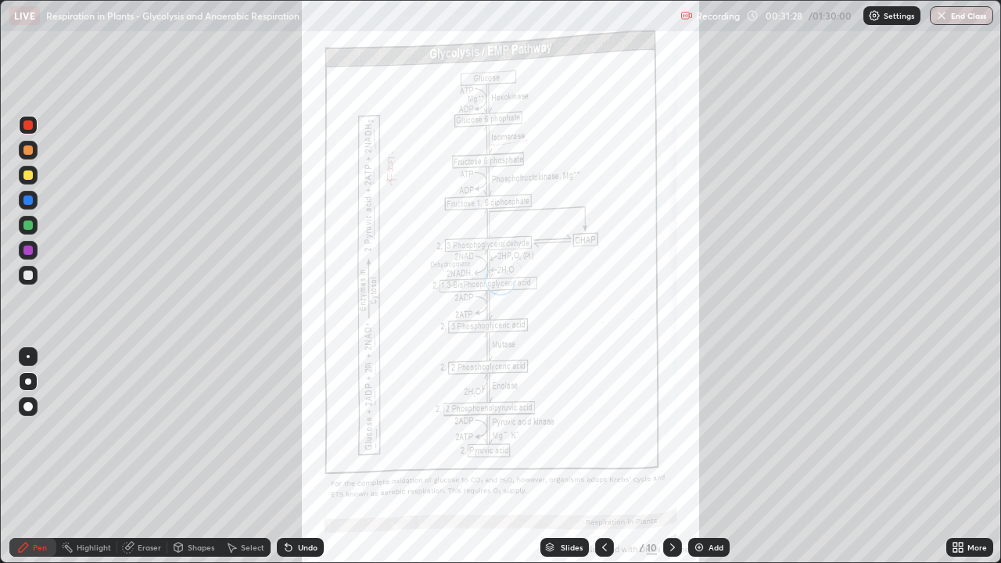
click at [600, 457] on div at bounding box center [604, 547] width 19 height 19
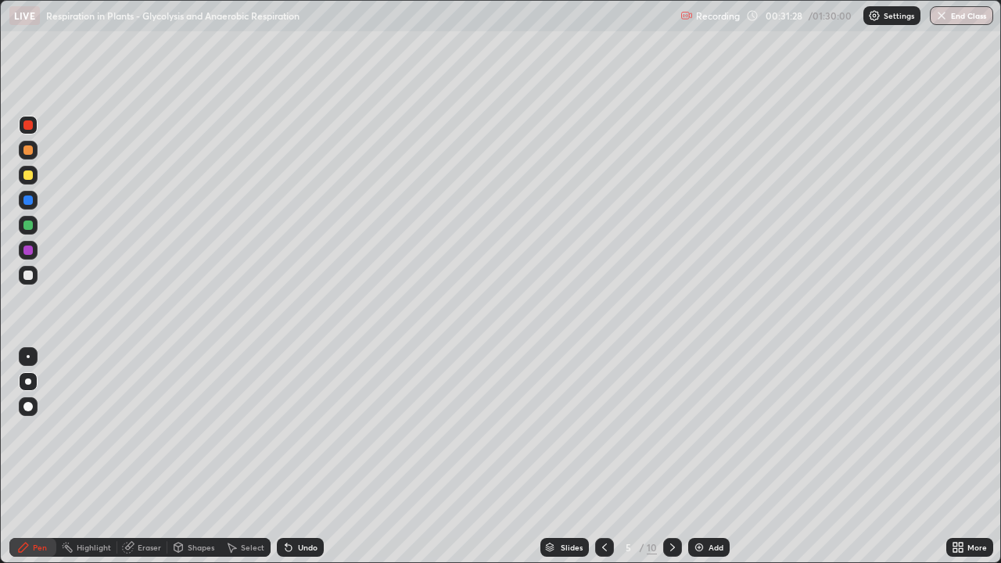
click at [603, 457] on icon at bounding box center [604, 547] width 13 height 13
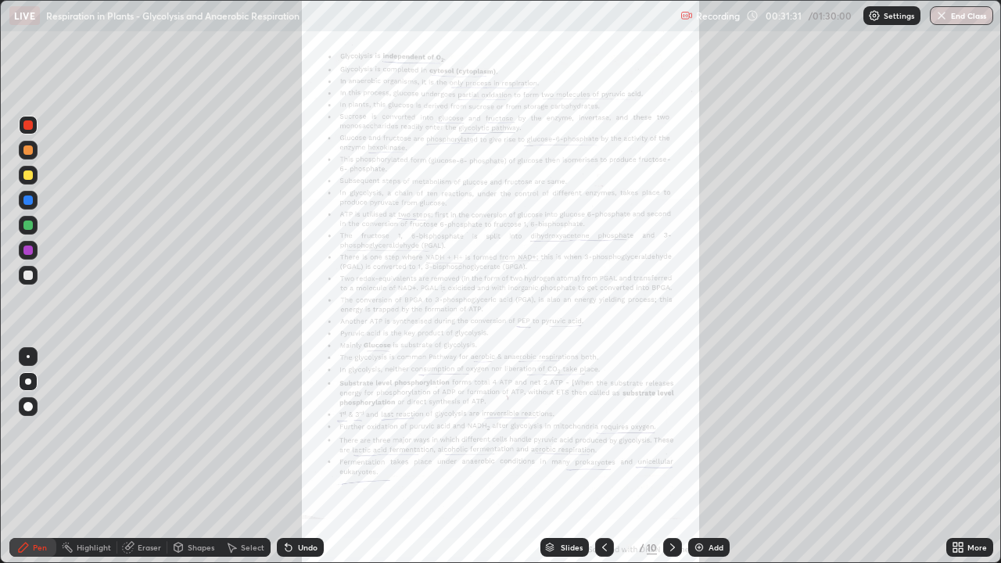
click at [973, 457] on div "More" at bounding box center [978, 548] width 20 height 8
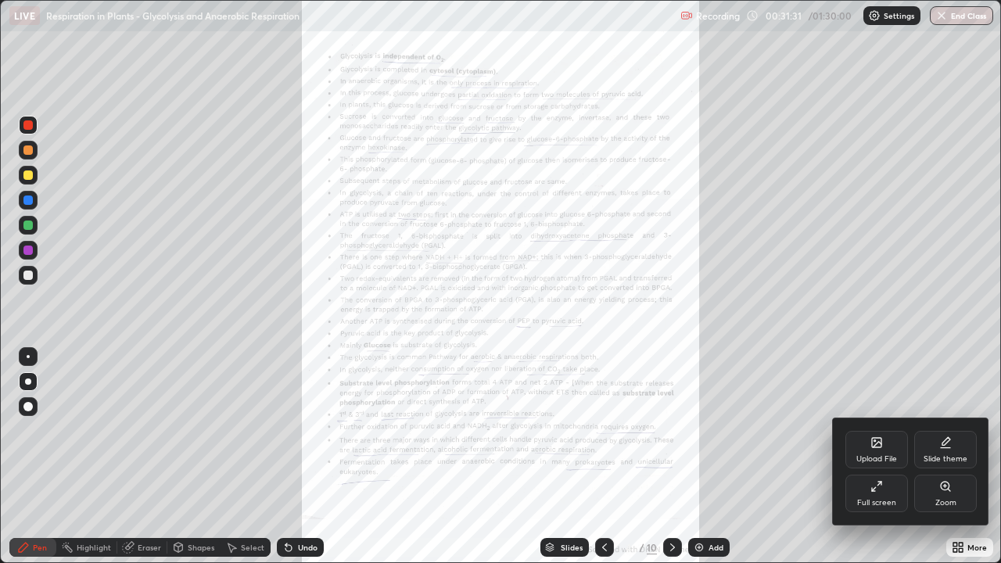
click at [961, 457] on div "Zoom" at bounding box center [946, 494] width 63 height 38
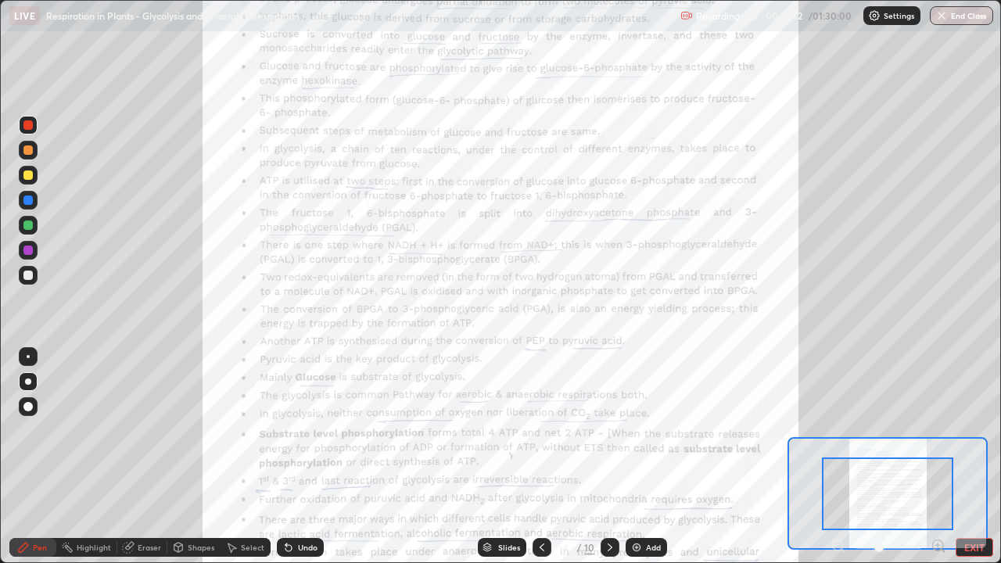
click at [938, 457] on icon at bounding box center [938, 545] width 4 height 0
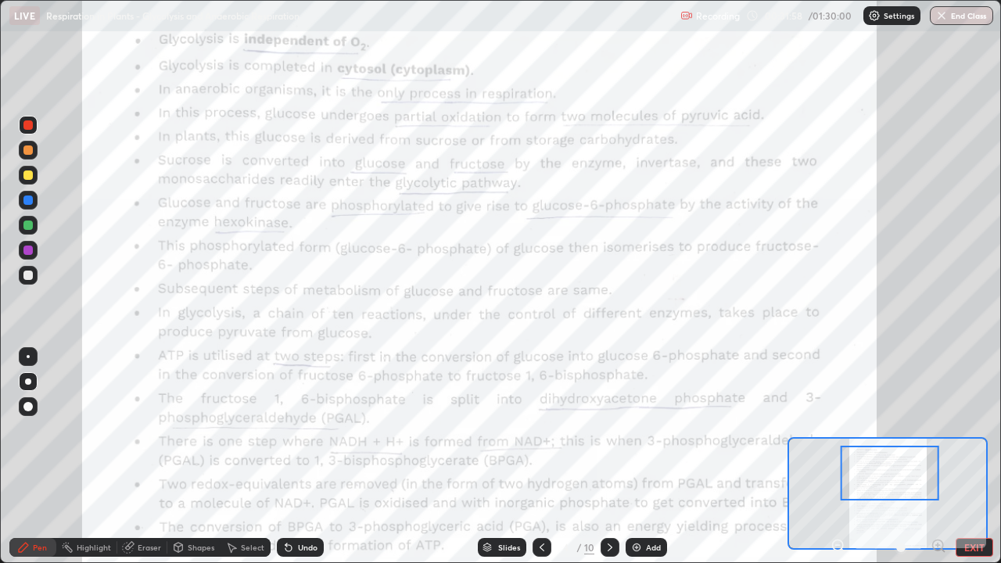
click at [541, 457] on icon at bounding box center [542, 547] width 13 height 13
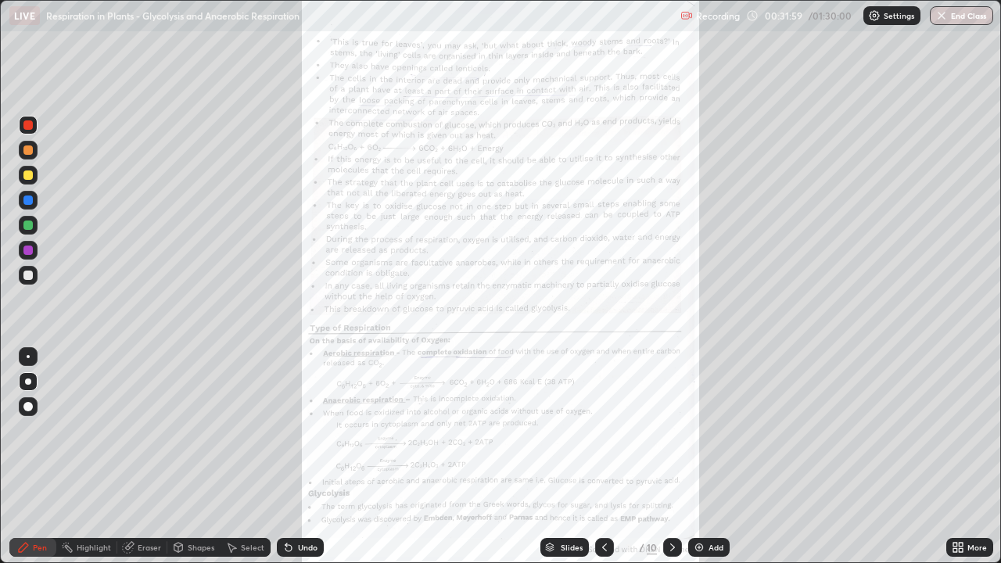
click at [671, 457] on icon at bounding box center [673, 547] width 13 height 13
click at [673, 457] on icon at bounding box center [673, 547] width 13 height 13
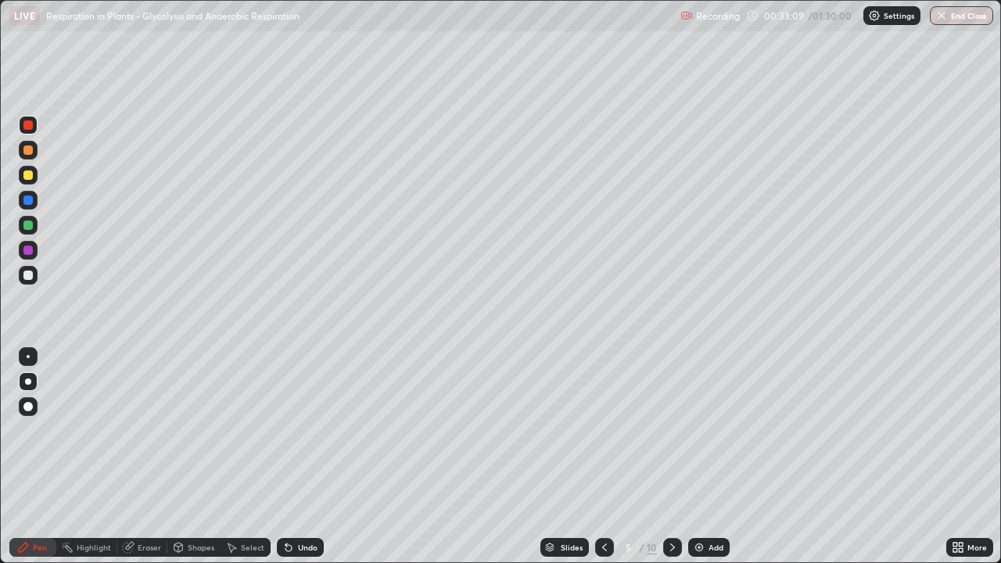
click at [29, 175] on div at bounding box center [27, 175] width 9 height 9
click at [28, 274] on div at bounding box center [27, 275] width 9 height 9
click at [146, 457] on div "Eraser" at bounding box center [142, 547] width 50 height 31
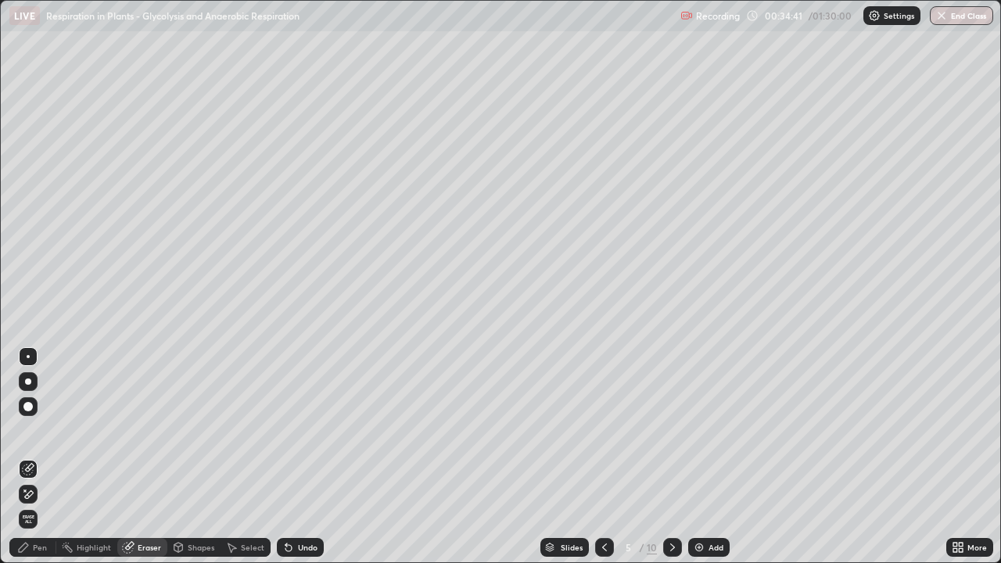
click at [30, 457] on div "Pen" at bounding box center [32, 547] width 47 height 19
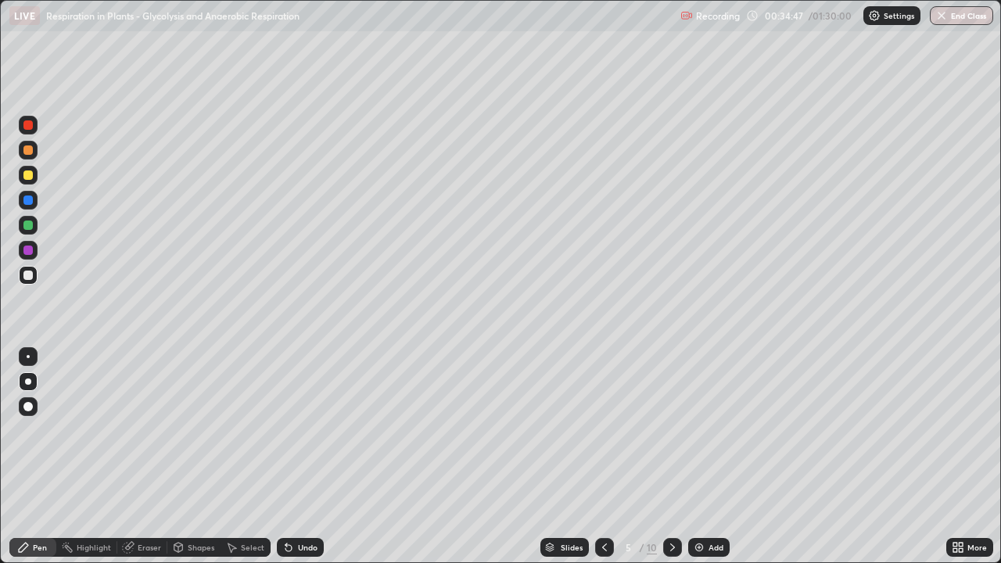
click at [304, 457] on div "Undo" at bounding box center [308, 548] width 20 height 8
click at [307, 457] on div "Undo" at bounding box center [308, 548] width 20 height 8
click at [314, 457] on div "Undo" at bounding box center [308, 548] width 20 height 8
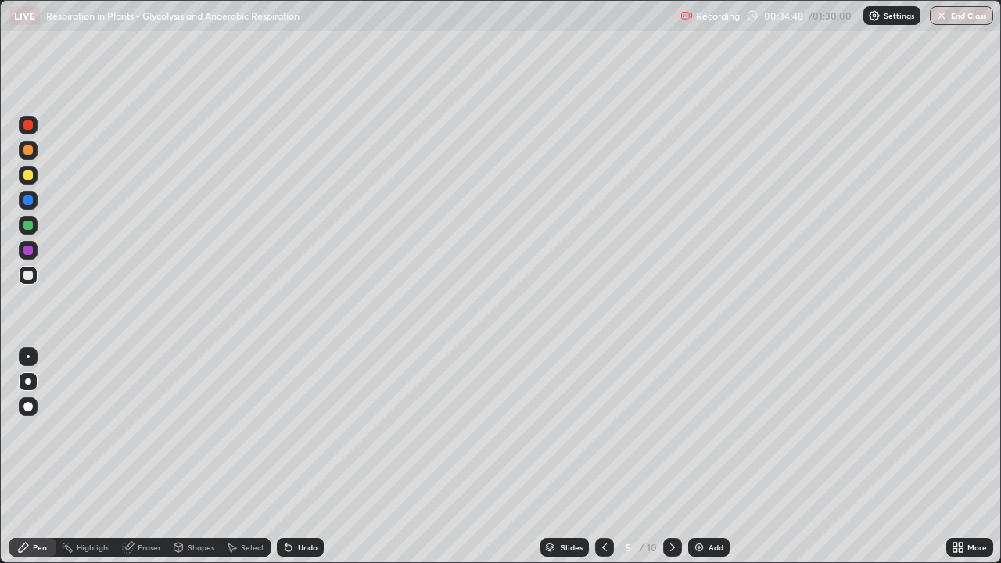
click at [314, 457] on div "Undo" at bounding box center [308, 548] width 20 height 8
click at [312, 457] on div "Undo" at bounding box center [308, 548] width 20 height 8
click at [309, 457] on div "Undo" at bounding box center [308, 548] width 20 height 8
click at [27, 149] on div at bounding box center [27, 150] width 9 height 9
click at [29, 221] on div at bounding box center [27, 225] width 9 height 9
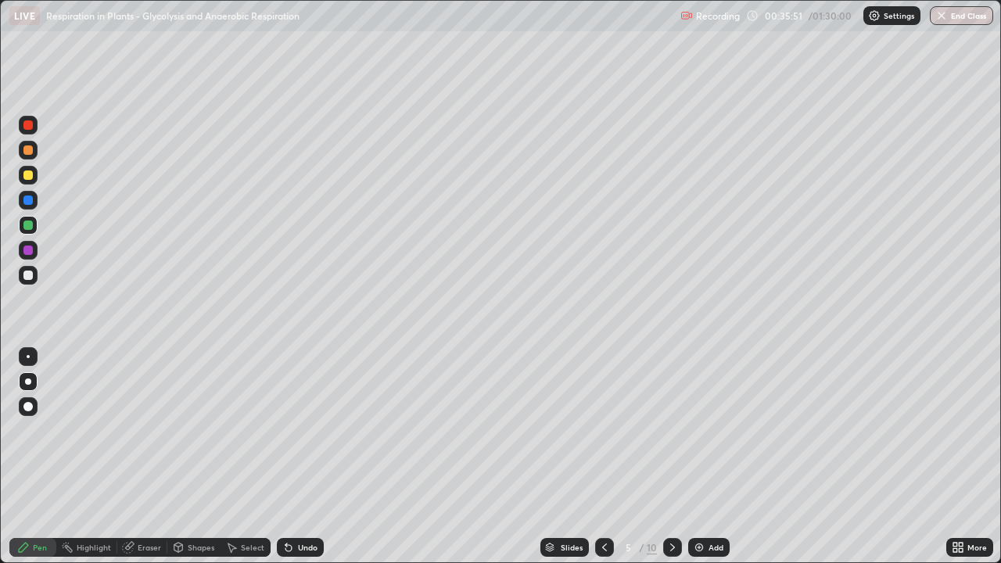
click at [32, 151] on div at bounding box center [27, 150] width 9 height 9
click at [28, 224] on div at bounding box center [27, 225] width 9 height 9
click at [0, 379] on div "Setting up your live class" at bounding box center [500, 281] width 1001 height 563
click at [307, 457] on div "Undo" at bounding box center [308, 548] width 20 height 8
click at [308, 457] on div "Undo" at bounding box center [308, 548] width 20 height 8
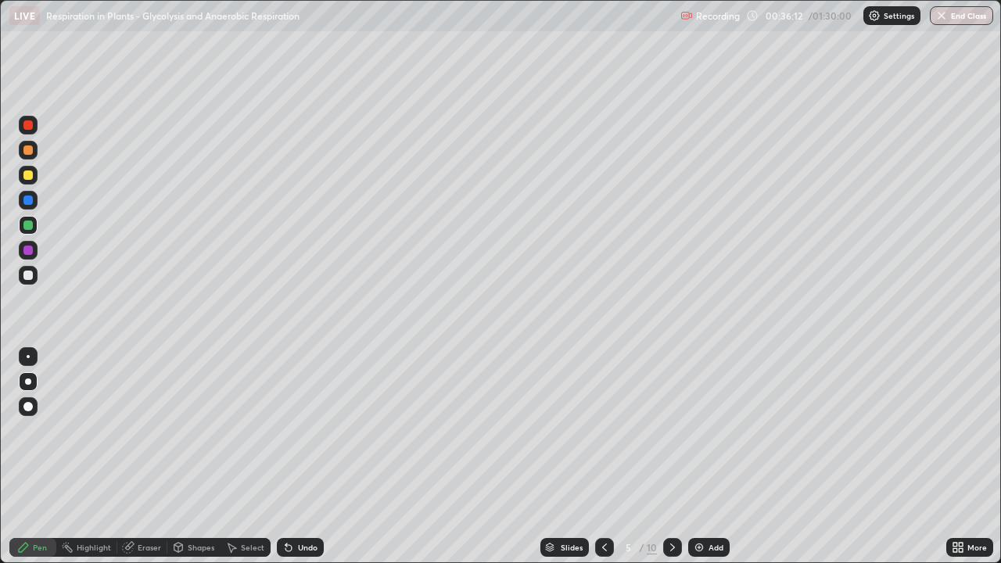
click at [307, 457] on div "Undo" at bounding box center [308, 548] width 20 height 8
click at [0, 380] on div "Setting up your live class" at bounding box center [500, 281] width 1001 height 563
click at [308, 457] on div "Undo" at bounding box center [308, 548] width 20 height 8
click at [32, 272] on div at bounding box center [27, 275] width 9 height 9
click at [29, 178] on div at bounding box center [27, 175] width 9 height 9
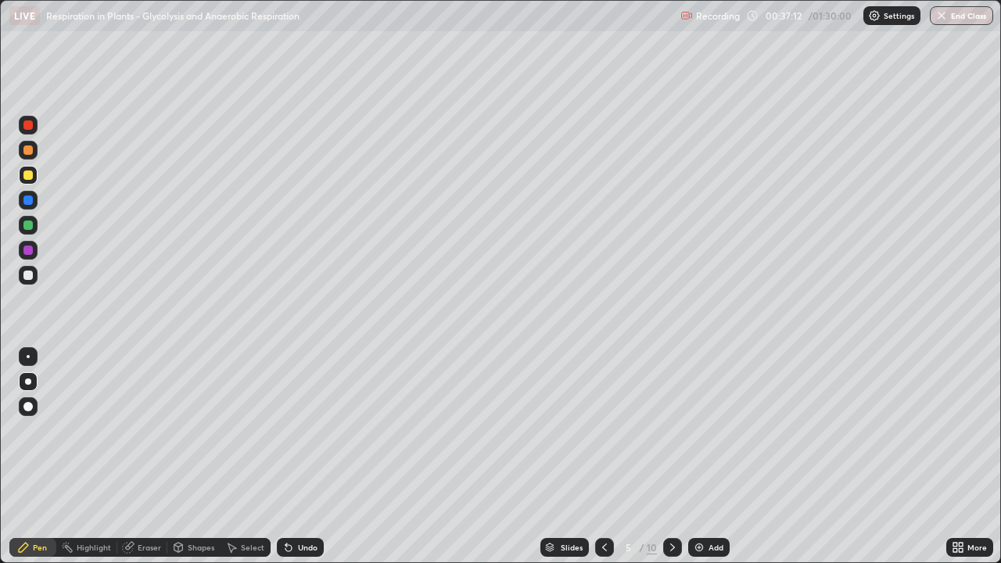
click at [29, 228] on div at bounding box center [27, 225] width 9 height 9
click at [301, 457] on div "Undo" at bounding box center [308, 548] width 20 height 8
click at [32, 176] on div at bounding box center [27, 175] width 9 height 9
click at [30, 228] on div at bounding box center [27, 225] width 9 height 9
click at [29, 272] on div at bounding box center [27, 275] width 9 height 9
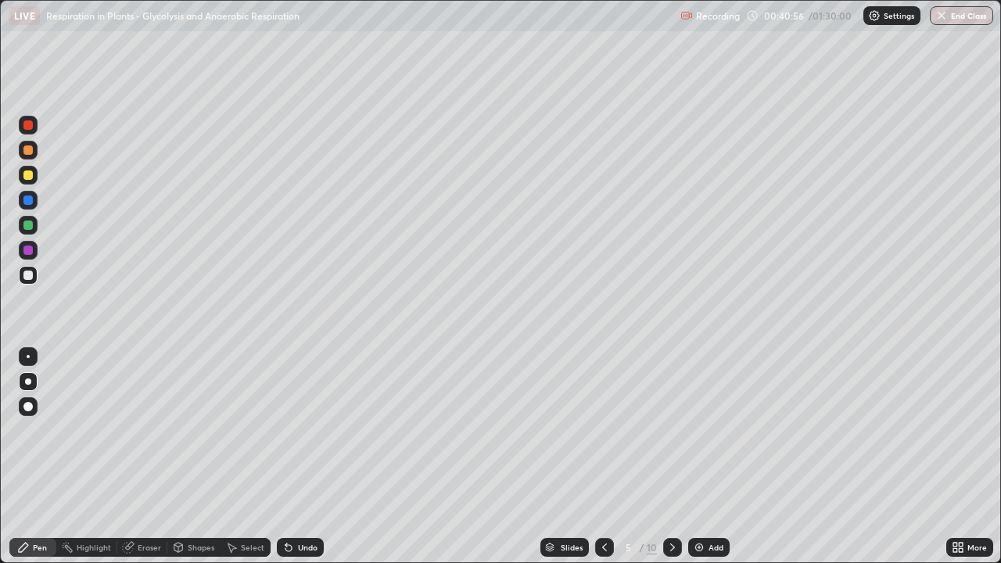
click at [710, 457] on div "Add" at bounding box center [716, 548] width 15 height 8
click at [30, 173] on div at bounding box center [27, 175] width 9 height 9
click at [27, 156] on div at bounding box center [28, 150] width 19 height 19
click at [25, 222] on div at bounding box center [27, 225] width 9 height 9
click at [29, 124] on div at bounding box center [27, 124] width 9 height 9
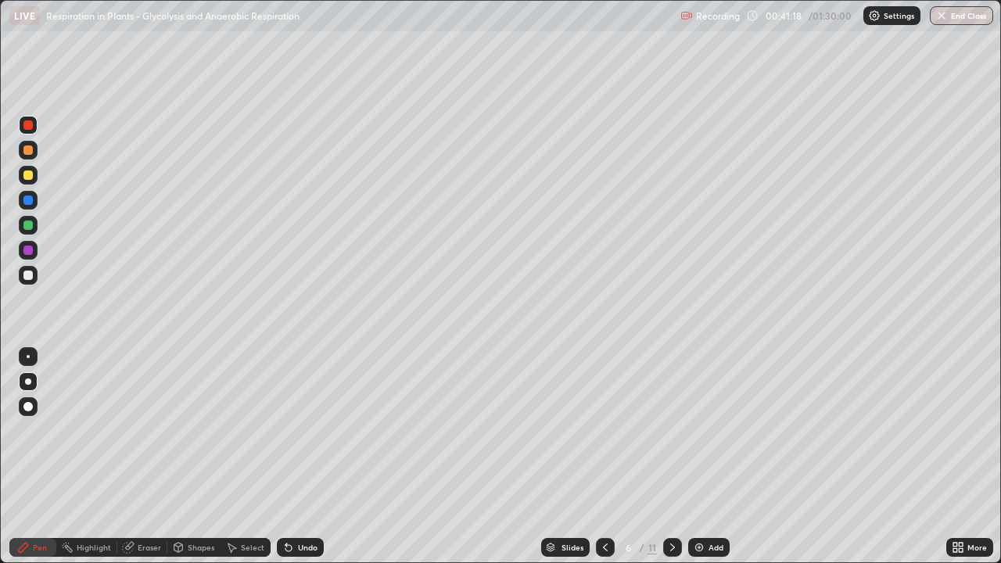
click at [30, 197] on div at bounding box center [27, 200] width 9 height 9
click at [29, 171] on div at bounding box center [27, 175] width 9 height 9
click at [25, 224] on div at bounding box center [27, 225] width 9 height 9
click at [30, 200] on div at bounding box center [27, 200] width 9 height 9
click at [597, 457] on div at bounding box center [605, 547] width 19 height 19
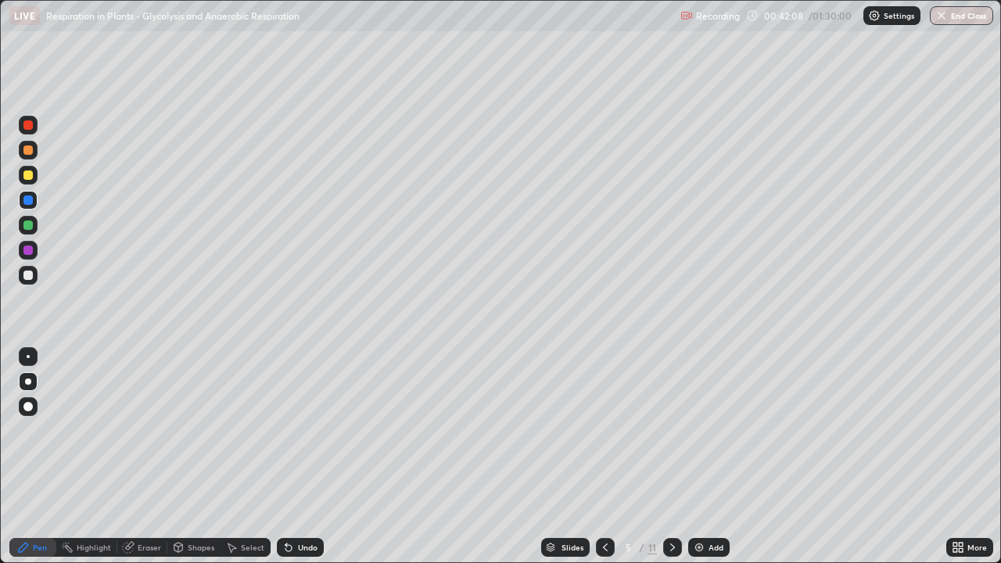
click at [652, 457] on div "11" at bounding box center [652, 548] width 9 height 14
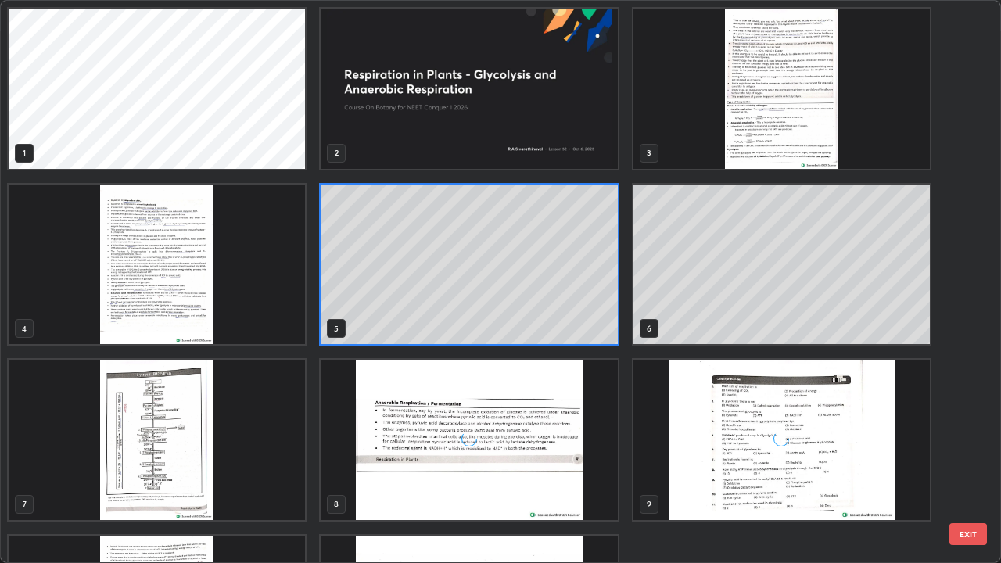
scroll to position [557, 992]
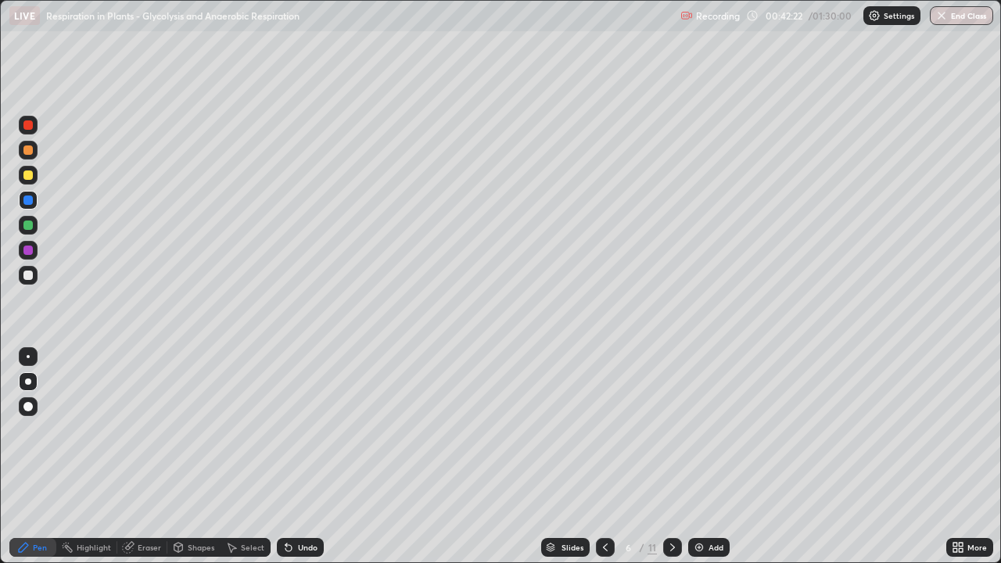
click at [605, 457] on div at bounding box center [605, 547] width 19 height 19
click at [670, 457] on icon at bounding box center [672, 548] width 5 height 8
click at [306, 457] on div "Undo" at bounding box center [308, 548] width 20 height 8
click at [28, 173] on div at bounding box center [27, 175] width 9 height 9
click at [31, 216] on div at bounding box center [28, 225] width 19 height 19
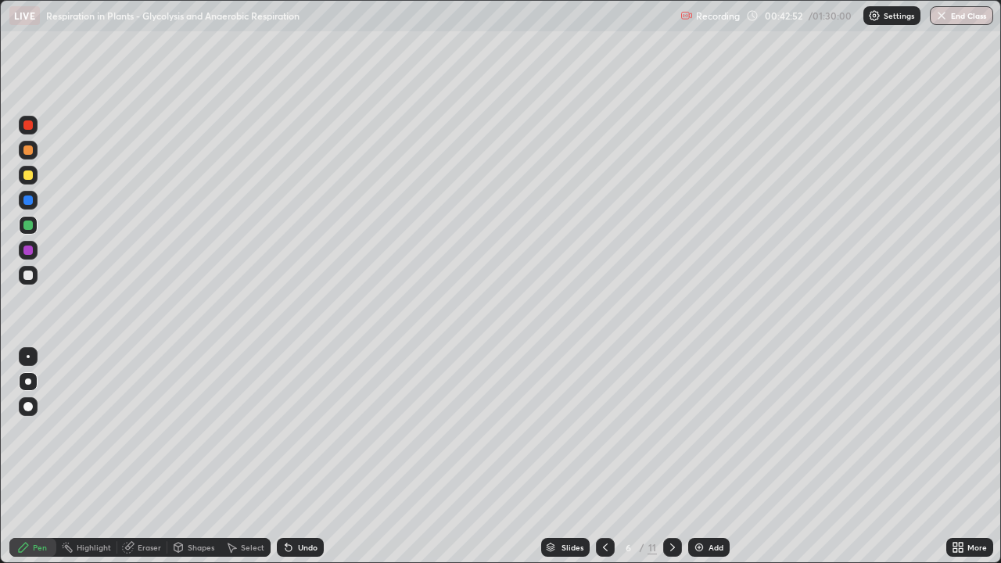
click at [29, 223] on div at bounding box center [27, 225] width 9 height 9
click at [31, 272] on div at bounding box center [27, 275] width 9 height 9
click at [28, 276] on div at bounding box center [27, 275] width 9 height 9
click at [32, 223] on div at bounding box center [27, 225] width 9 height 9
click at [34, 271] on div at bounding box center [28, 275] width 19 height 19
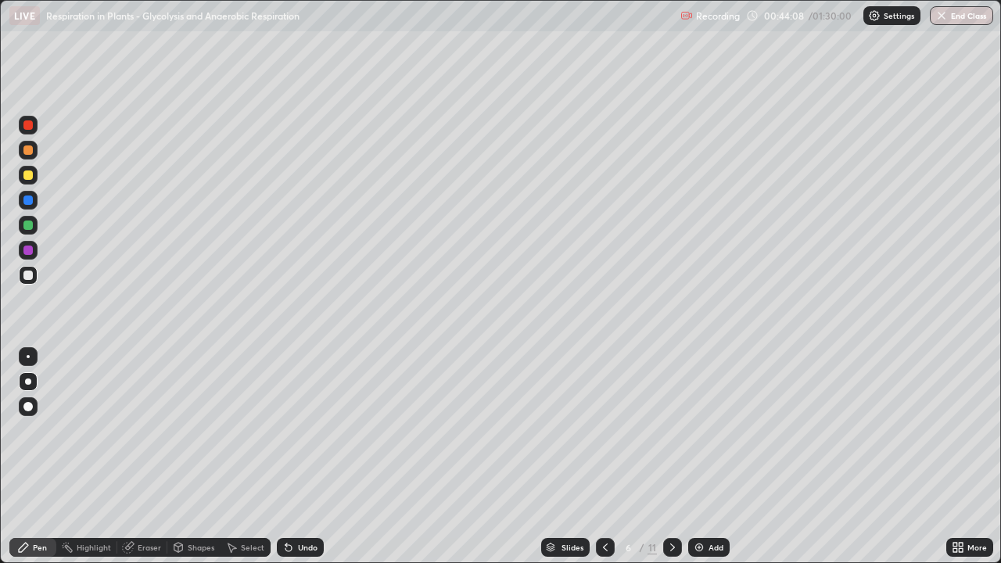
click at [37, 253] on div at bounding box center [28, 250] width 19 height 19
click at [604, 457] on icon at bounding box center [605, 547] width 13 height 13
click at [612, 457] on div at bounding box center [605, 547] width 19 height 31
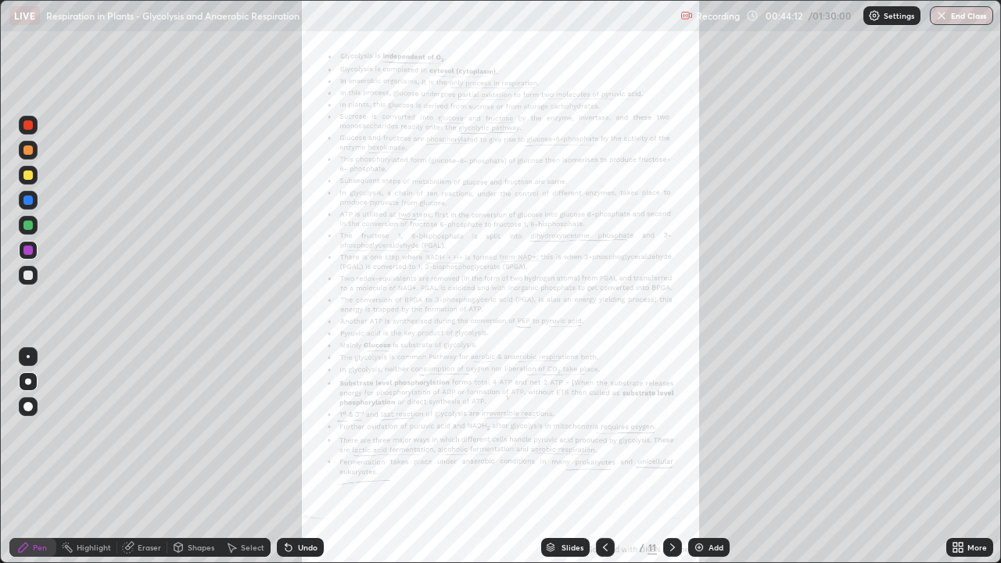
click at [671, 457] on icon at bounding box center [673, 547] width 13 height 13
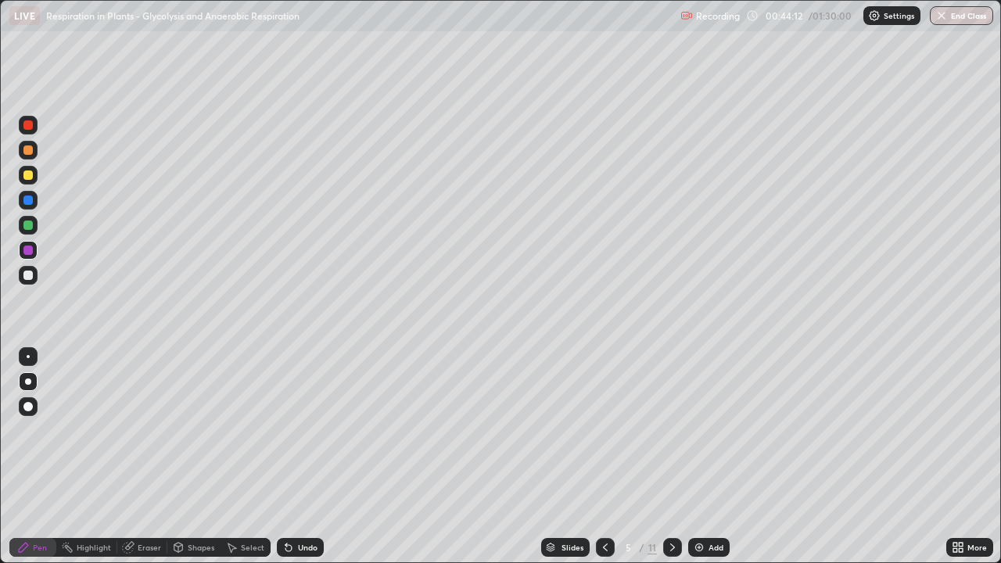
click at [671, 457] on icon at bounding box center [673, 547] width 13 height 13
click at [600, 457] on icon at bounding box center [605, 547] width 13 height 13
click at [664, 457] on div at bounding box center [672, 547] width 19 height 19
click at [671, 457] on icon at bounding box center [673, 547] width 13 height 13
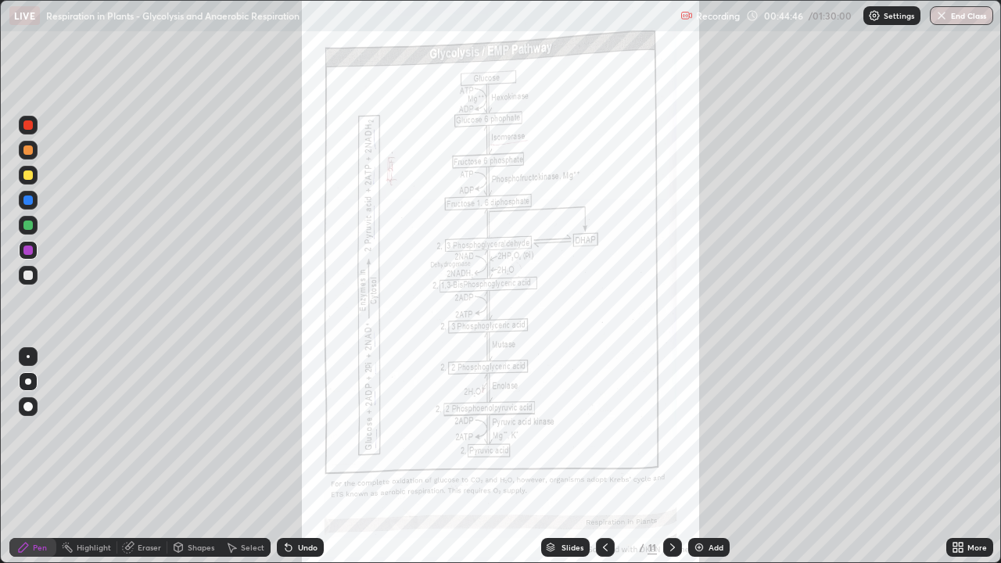
click at [604, 457] on icon at bounding box center [605, 547] width 13 height 13
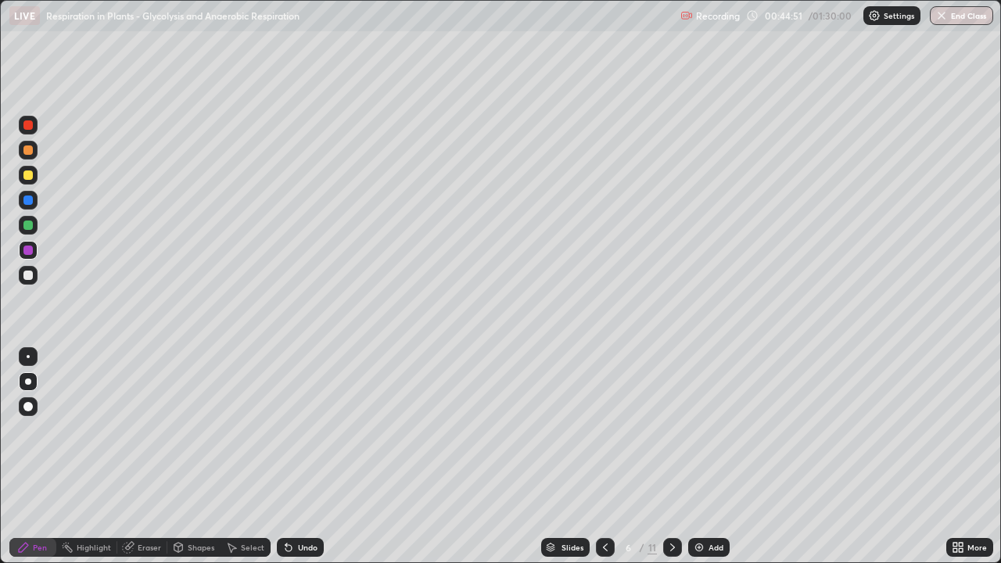
click at [34, 148] on div at bounding box center [28, 150] width 19 height 19
click at [32, 282] on div at bounding box center [28, 275] width 19 height 19
click at [34, 249] on div at bounding box center [28, 250] width 19 height 19
click at [35, 142] on div at bounding box center [28, 150] width 19 height 25
click at [36, 170] on div at bounding box center [28, 175] width 19 height 19
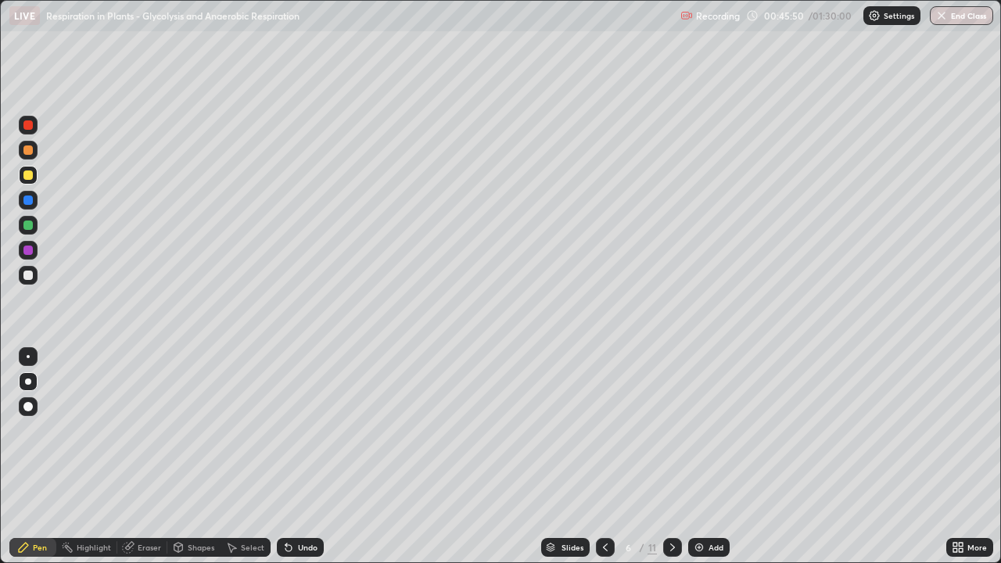
click at [298, 457] on div "Undo" at bounding box center [300, 547] width 47 height 19
click at [34, 276] on div at bounding box center [28, 275] width 19 height 19
click at [29, 217] on div at bounding box center [28, 225] width 19 height 19
click at [28, 276] on div at bounding box center [27, 275] width 9 height 9
click at [27, 253] on div at bounding box center [27, 250] width 9 height 9
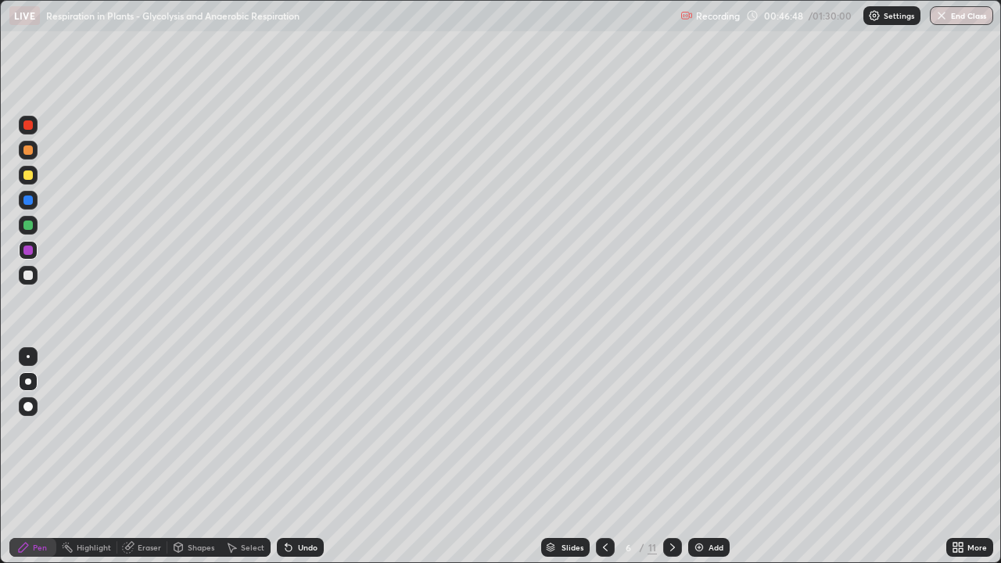
click at [306, 457] on div "Undo" at bounding box center [300, 547] width 47 height 19
click at [312, 457] on div "Undo" at bounding box center [308, 548] width 20 height 8
click at [317, 457] on div "Undo" at bounding box center [300, 547] width 47 height 19
click at [318, 457] on div "Undo" at bounding box center [300, 547] width 47 height 19
click at [320, 457] on div "Undo" at bounding box center [300, 547] width 47 height 19
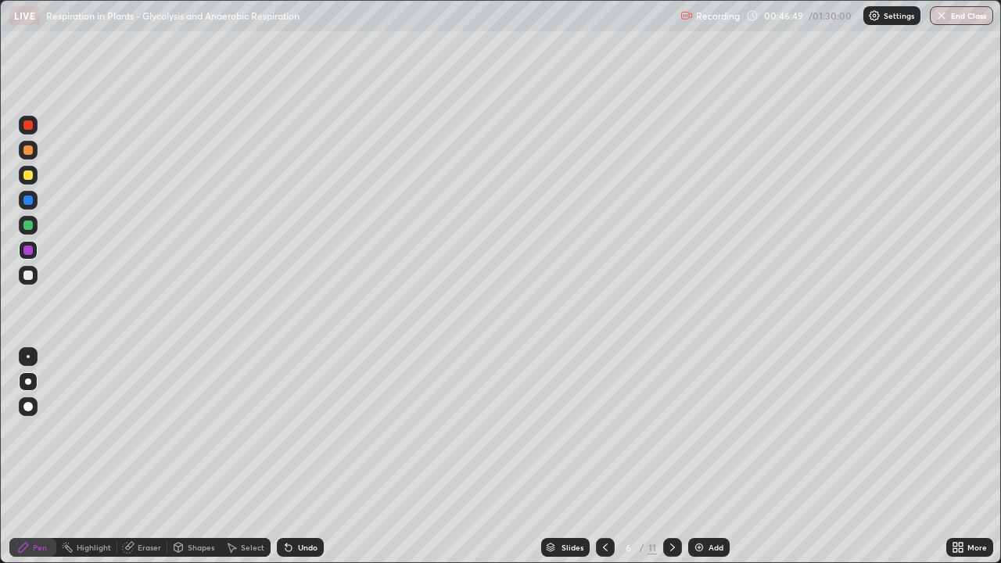
click at [318, 457] on div "Undo" at bounding box center [300, 547] width 47 height 19
click at [297, 457] on div "Undo" at bounding box center [300, 547] width 47 height 19
click at [303, 457] on div "Undo" at bounding box center [308, 548] width 20 height 8
click at [304, 457] on div "Undo" at bounding box center [300, 547] width 47 height 19
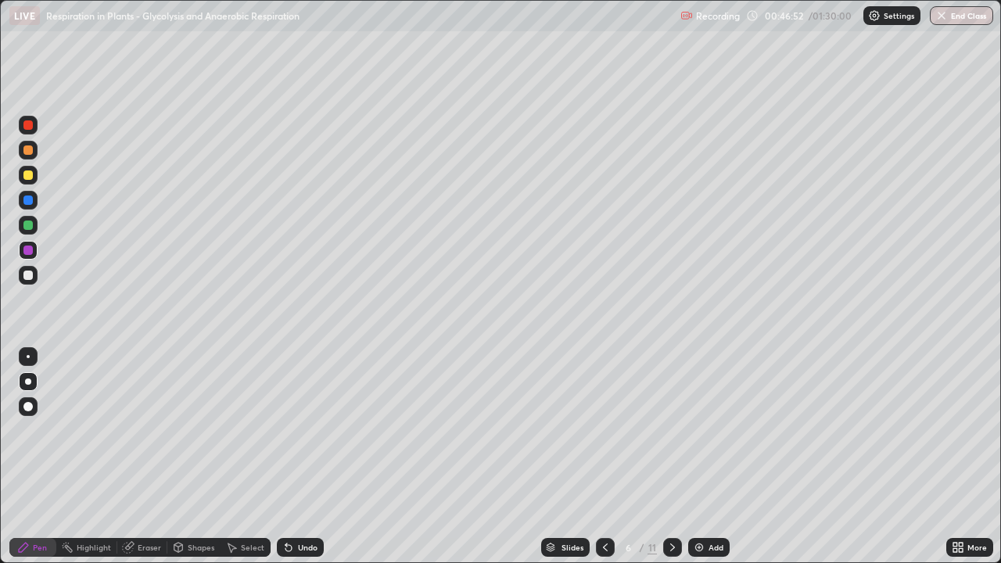
click at [305, 457] on div "Undo" at bounding box center [300, 547] width 47 height 19
click at [308, 457] on div "Undo" at bounding box center [308, 548] width 20 height 8
click at [307, 457] on div "Undo" at bounding box center [308, 548] width 20 height 8
click at [306, 457] on div "Undo" at bounding box center [308, 548] width 20 height 8
click at [307, 457] on div "Undo" at bounding box center [308, 548] width 20 height 8
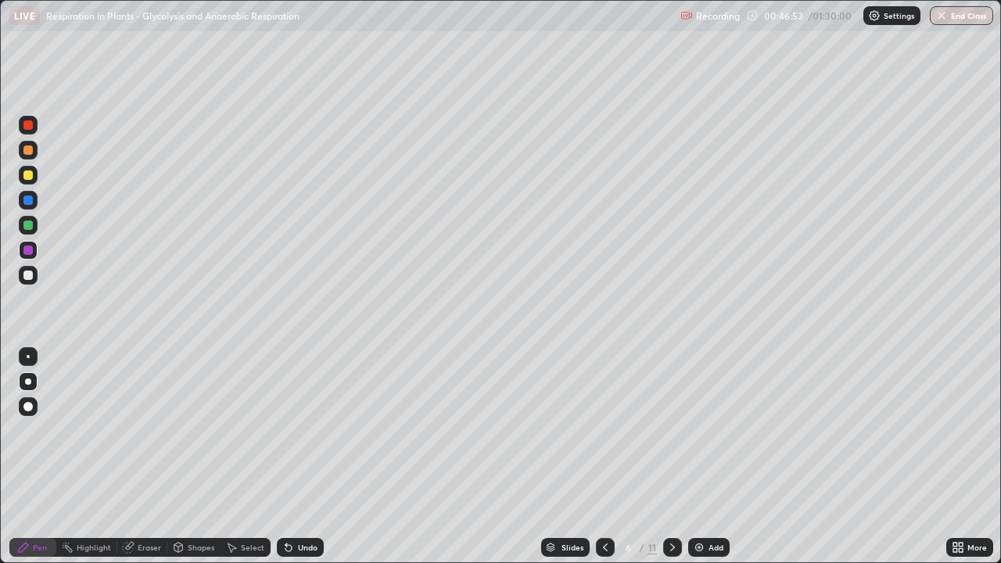
click at [306, 457] on div "Undo" at bounding box center [308, 548] width 20 height 8
click at [307, 457] on div "Undo" at bounding box center [308, 548] width 20 height 8
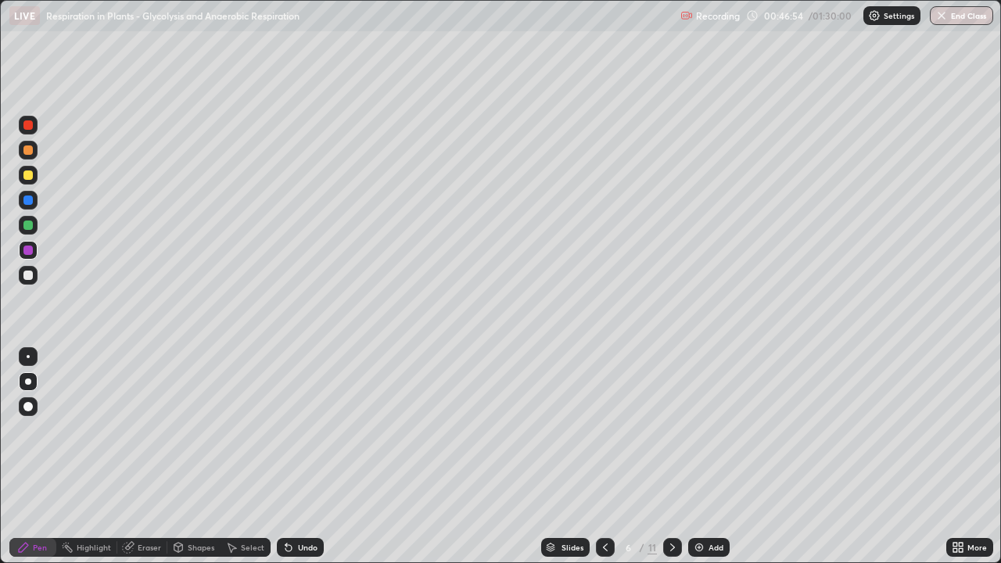
click at [307, 457] on div "Undo" at bounding box center [308, 548] width 20 height 8
click at [31, 274] on div at bounding box center [27, 275] width 9 height 9
click at [304, 457] on div "Undo" at bounding box center [308, 548] width 20 height 8
click at [141, 457] on div "Eraser" at bounding box center [149, 548] width 23 height 8
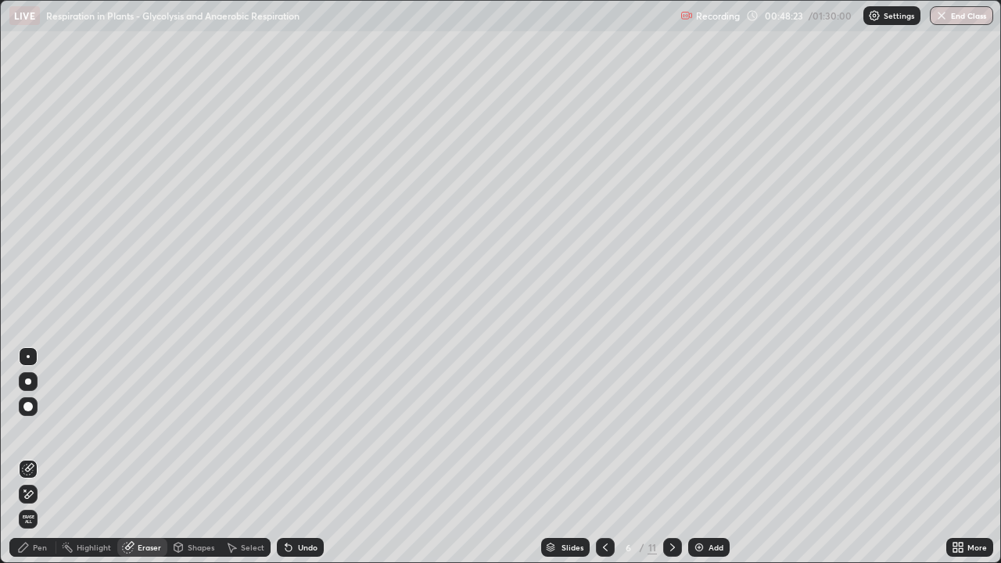
click at [42, 457] on div "Pen" at bounding box center [40, 548] width 14 height 8
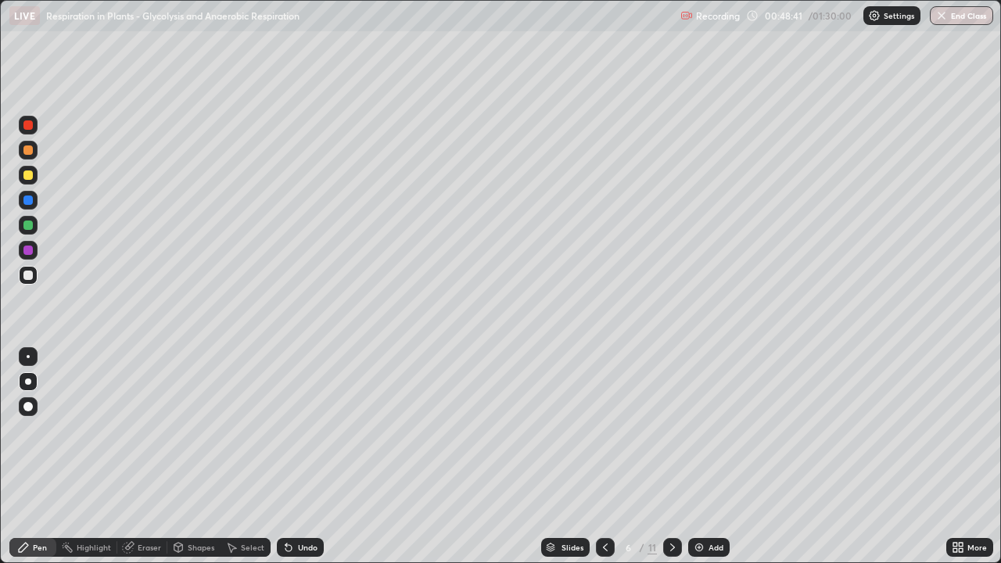
click at [602, 457] on icon at bounding box center [605, 547] width 13 height 13
click at [604, 457] on icon at bounding box center [605, 547] width 13 height 13
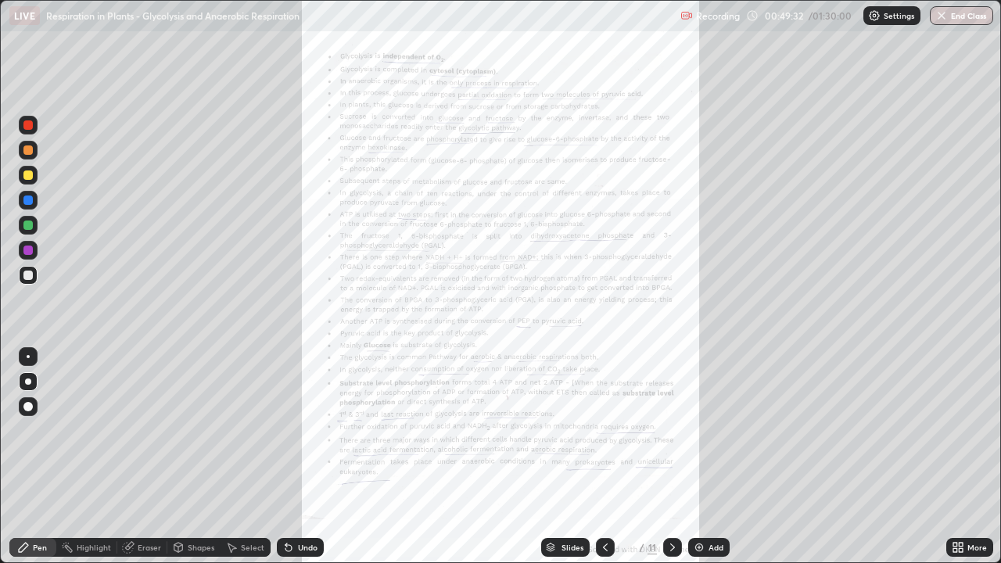
click at [671, 457] on icon at bounding box center [673, 547] width 13 height 13
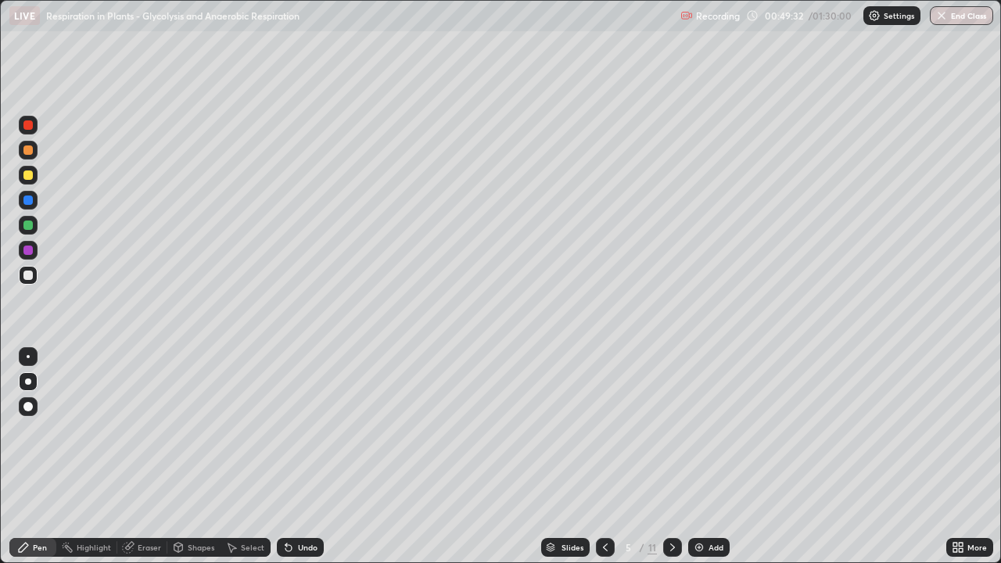
click at [671, 457] on icon at bounding box center [673, 547] width 13 height 13
click at [29, 174] on div at bounding box center [27, 175] width 9 height 9
click at [28, 128] on div at bounding box center [27, 124] width 9 height 9
click at [604, 457] on icon at bounding box center [605, 547] width 13 height 13
click at [671, 457] on icon at bounding box center [673, 547] width 13 height 13
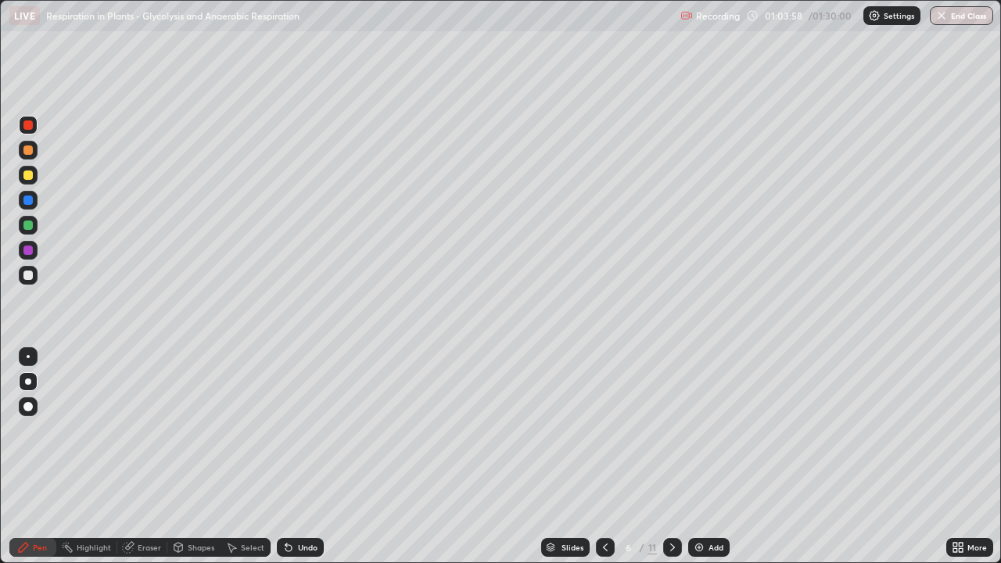
click at [700, 457] on div "Add" at bounding box center [708, 547] width 41 height 19
click at [32, 150] on div at bounding box center [27, 150] width 9 height 9
click at [31, 171] on div at bounding box center [27, 175] width 9 height 9
click at [29, 275] on div at bounding box center [27, 275] width 9 height 9
click at [22, 199] on div at bounding box center [28, 200] width 19 height 19
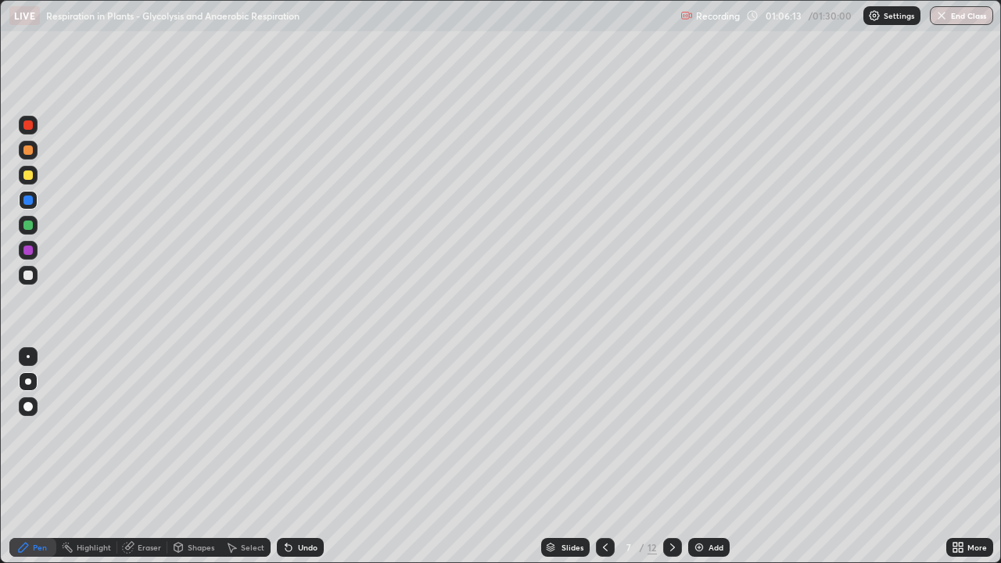
click at [29, 149] on div at bounding box center [27, 150] width 9 height 9
click at [29, 148] on div at bounding box center [27, 150] width 9 height 9
click at [27, 148] on div at bounding box center [27, 150] width 9 height 9
click at [27, 174] on div at bounding box center [27, 175] width 9 height 9
click at [31, 249] on div at bounding box center [27, 250] width 9 height 9
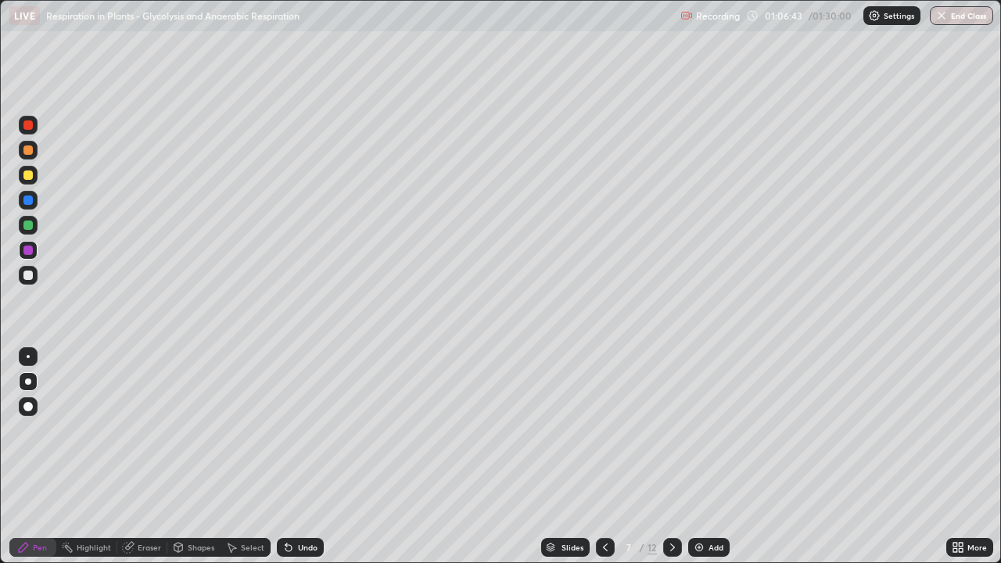
click at [28, 201] on div at bounding box center [27, 200] width 9 height 9
click at [23, 251] on div at bounding box center [28, 250] width 19 height 19
click at [31, 173] on div at bounding box center [27, 175] width 9 height 9
click at [29, 277] on div at bounding box center [27, 275] width 9 height 9
click at [27, 253] on div at bounding box center [27, 250] width 9 height 9
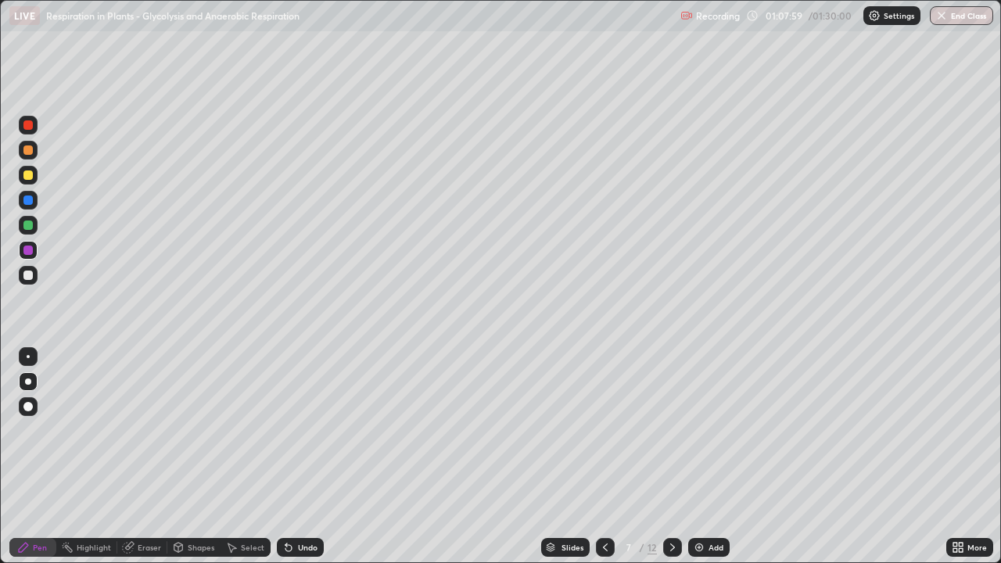
click at [28, 276] on div at bounding box center [27, 275] width 9 height 9
click at [31, 201] on div at bounding box center [27, 200] width 9 height 9
click at [667, 457] on icon at bounding box center [673, 547] width 13 height 13
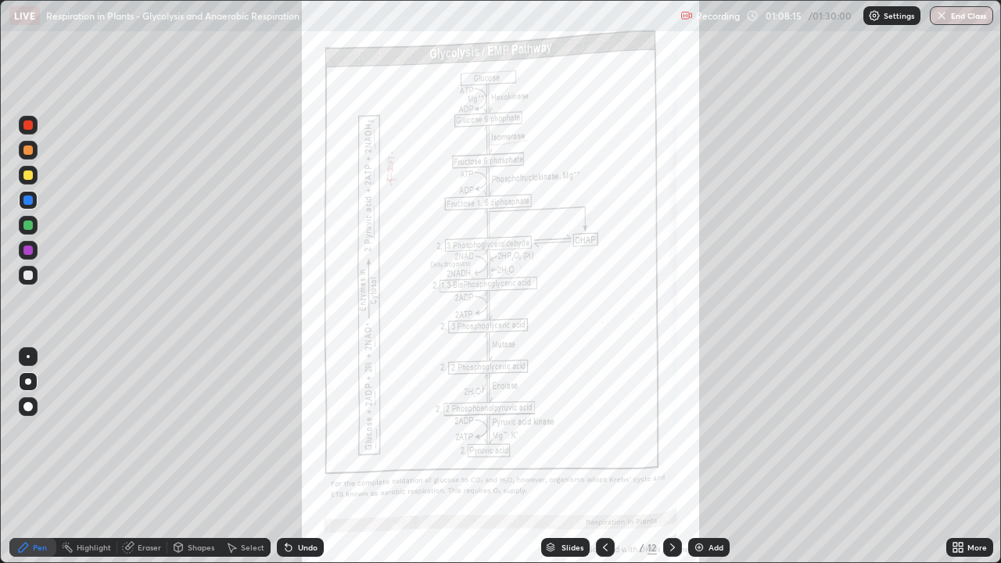
click at [672, 457] on icon at bounding box center [673, 547] width 13 height 13
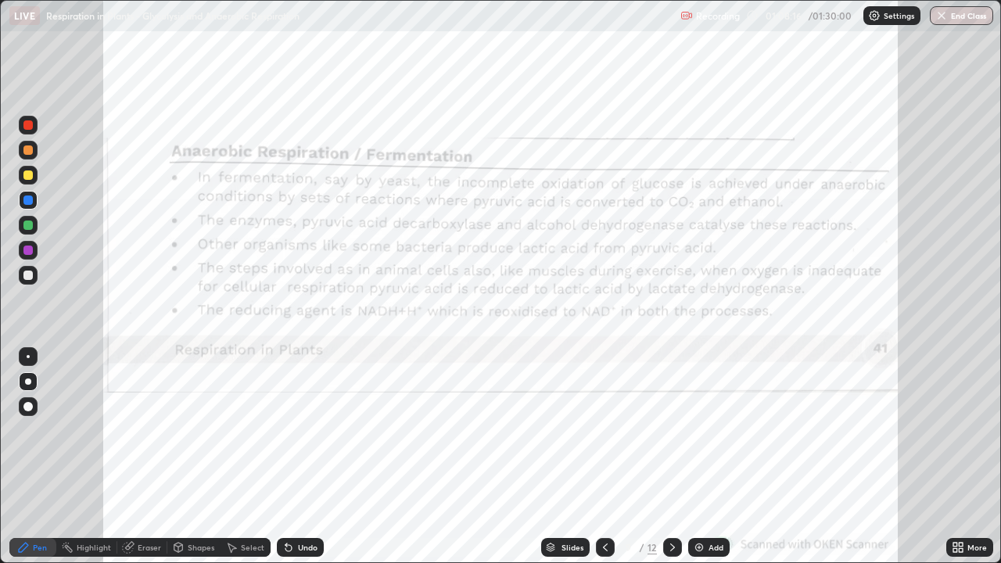
click at [669, 457] on icon at bounding box center [673, 547] width 13 height 13
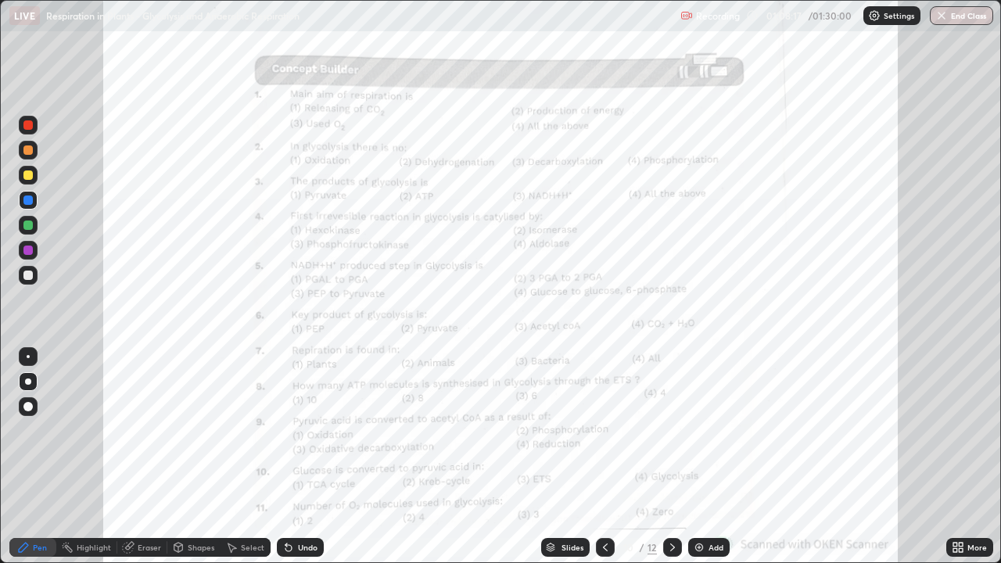
click at [671, 457] on icon at bounding box center [673, 547] width 13 height 13
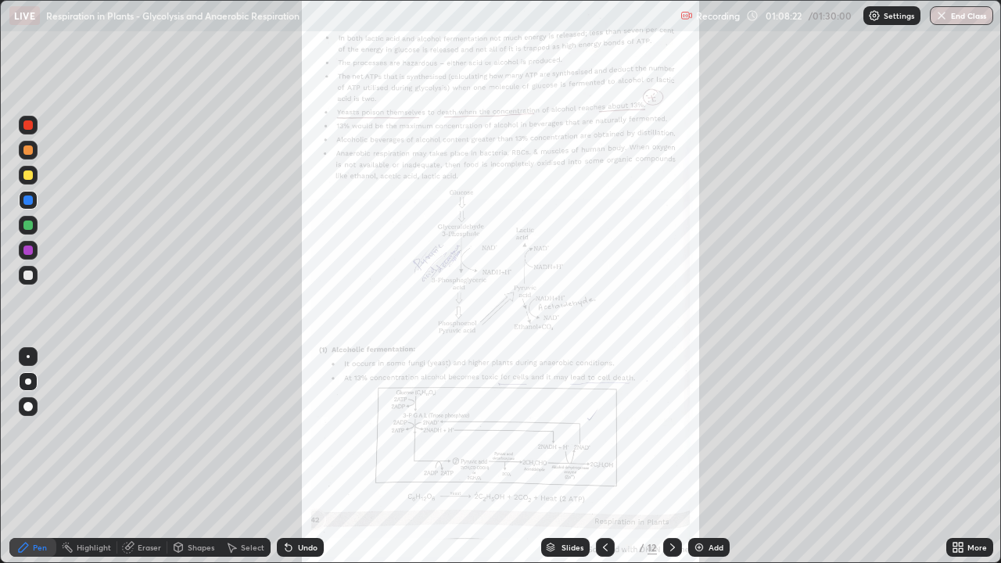
click at [602, 457] on icon at bounding box center [605, 547] width 13 height 13
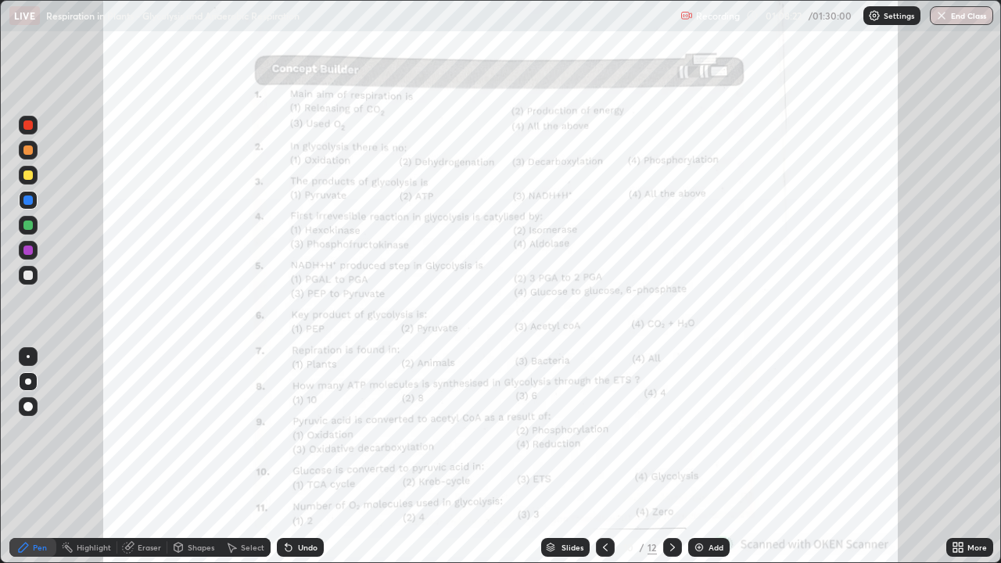
click at [605, 457] on div at bounding box center [605, 547] width 19 height 19
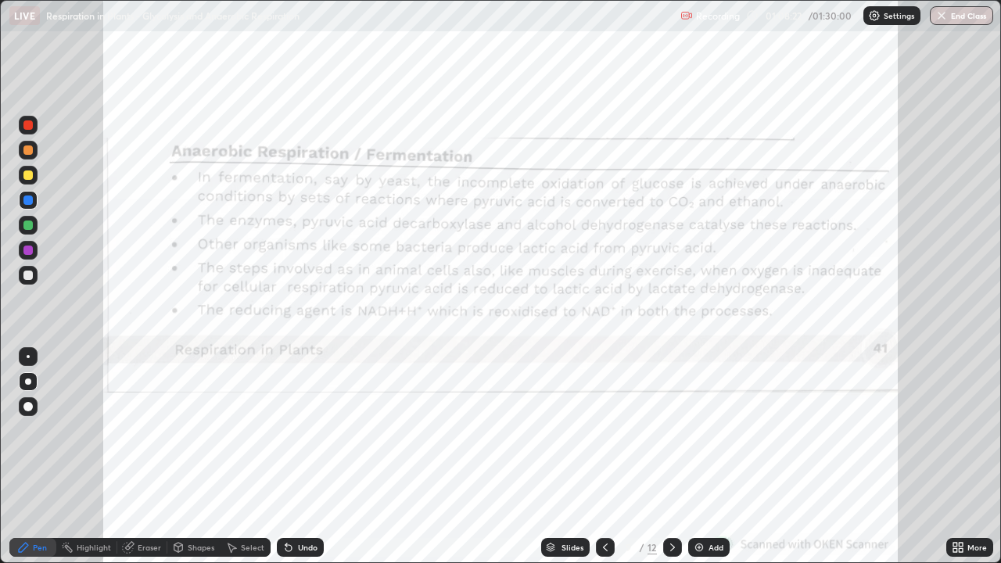
click at [606, 457] on icon at bounding box center [605, 547] width 13 height 13
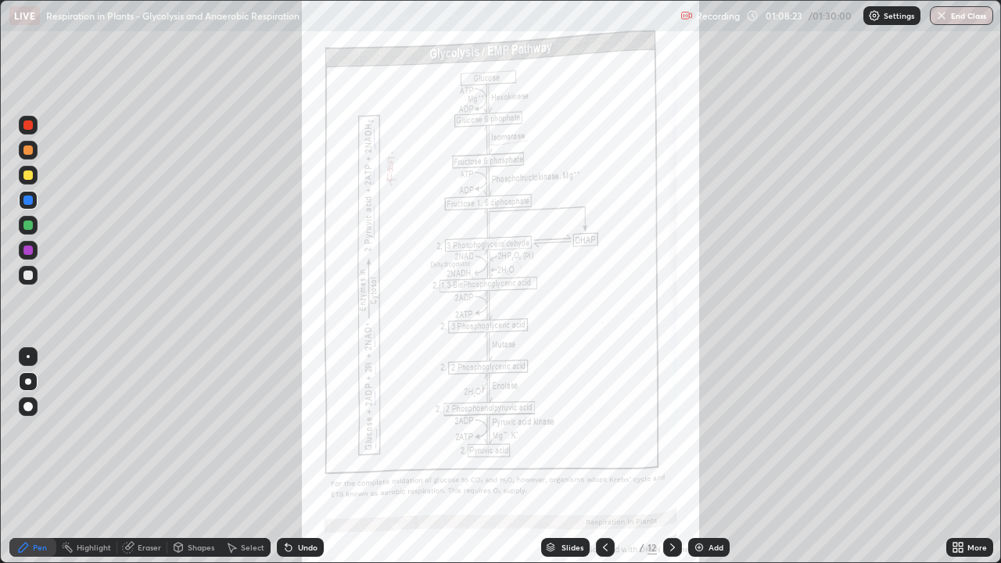
click at [604, 457] on icon at bounding box center [605, 547] width 13 height 13
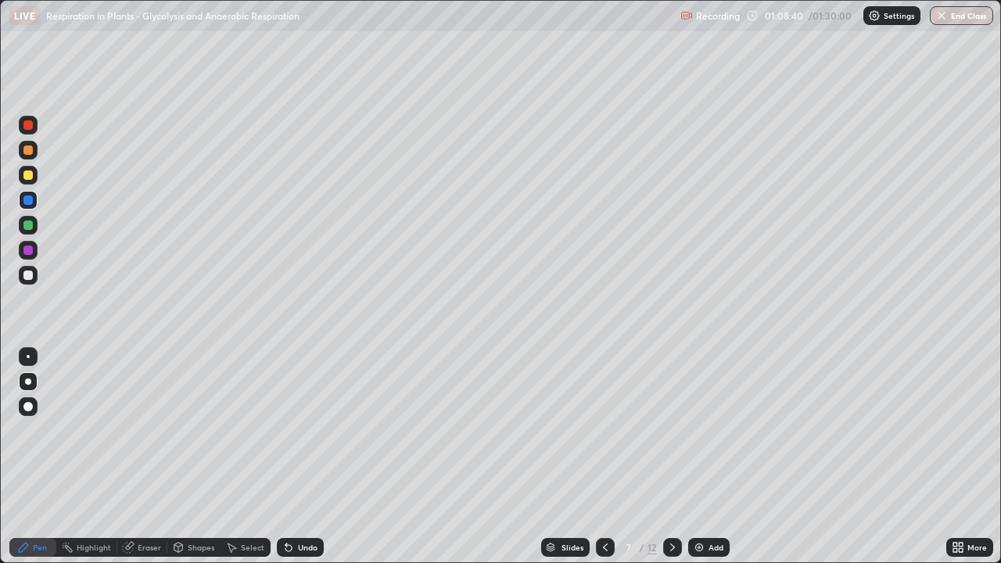
click at [31, 124] on div at bounding box center [27, 124] width 9 height 9
click at [31, 277] on div at bounding box center [27, 275] width 9 height 9
click at [28, 251] on div at bounding box center [27, 250] width 9 height 9
click at [305, 457] on div "Undo" at bounding box center [308, 548] width 20 height 8
click at [32, 196] on div at bounding box center [28, 200] width 19 height 19
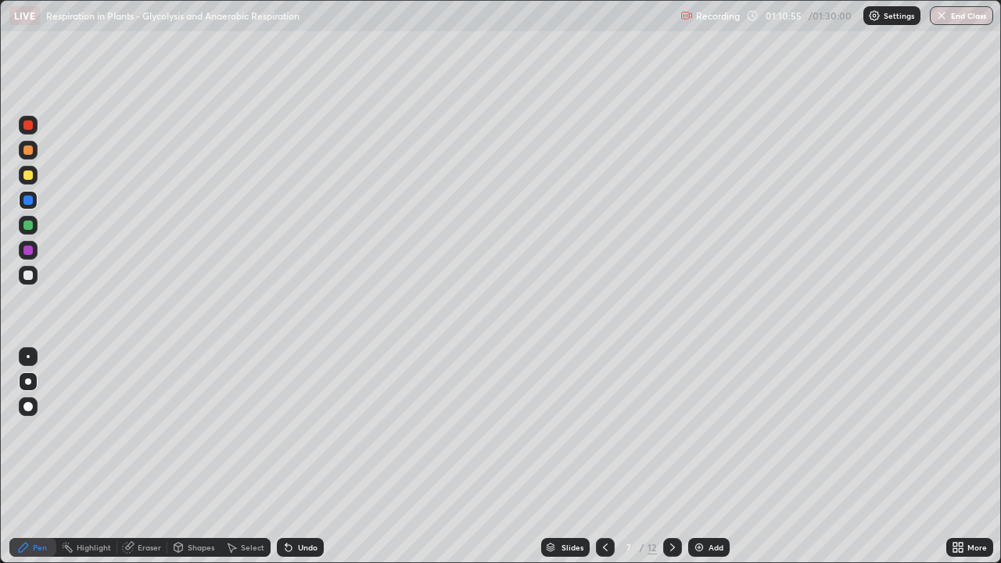
click at [29, 175] on div at bounding box center [27, 175] width 9 height 9
click at [713, 457] on div "Add" at bounding box center [716, 548] width 15 height 8
click at [28, 249] on div at bounding box center [27, 250] width 9 height 9
click at [30, 271] on div at bounding box center [27, 275] width 9 height 9
click at [34, 227] on div at bounding box center [28, 225] width 19 height 19
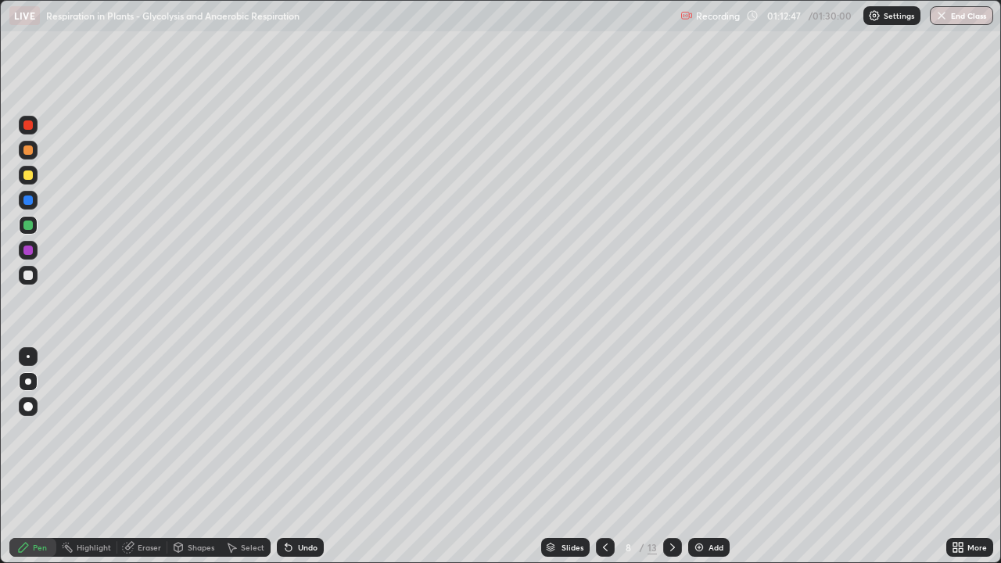
click at [24, 278] on div at bounding box center [27, 275] width 9 height 9
click at [29, 202] on div at bounding box center [27, 200] width 9 height 9
click at [303, 457] on div "Undo" at bounding box center [308, 548] width 20 height 8
click at [304, 457] on div "Undo" at bounding box center [308, 548] width 20 height 8
click at [303, 457] on div "Undo" at bounding box center [308, 548] width 20 height 8
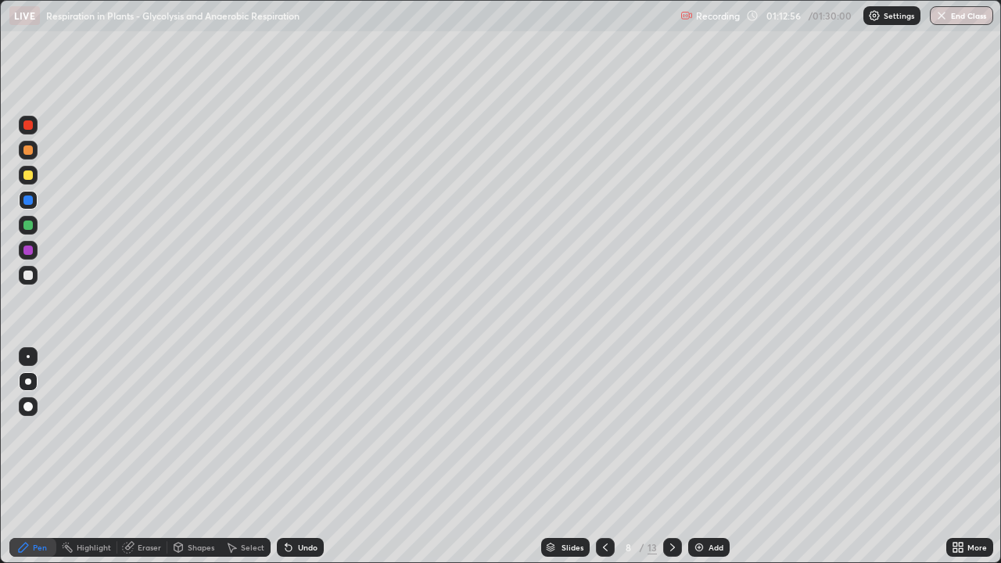
click at [302, 457] on div "Undo" at bounding box center [308, 548] width 20 height 8
click at [27, 131] on div at bounding box center [28, 125] width 19 height 19
click at [34, 277] on div at bounding box center [28, 275] width 19 height 19
click at [29, 178] on div at bounding box center [27, 175] width 9 height 9
click at [603, 457] on icon at bounding box center [605, 547] width 13 height 13
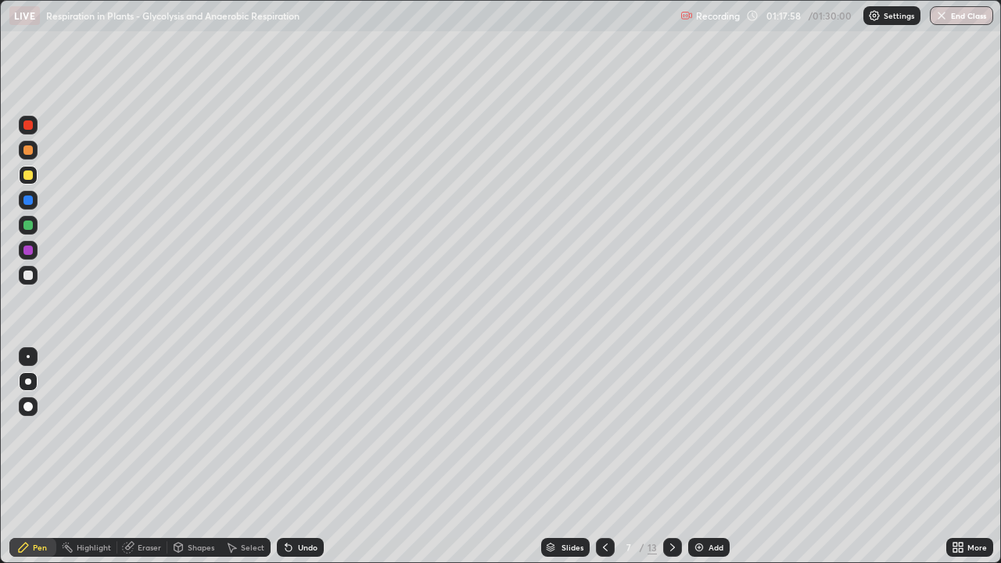
click at [604, 457] on icon at bounding box center [605, 547] width 13 height 13
click at [602, 457] on icon at bounding box center [605, 547] width 13 height 13
click at [605, 457] on div at bounding box center [605, 547] width 19 height 19
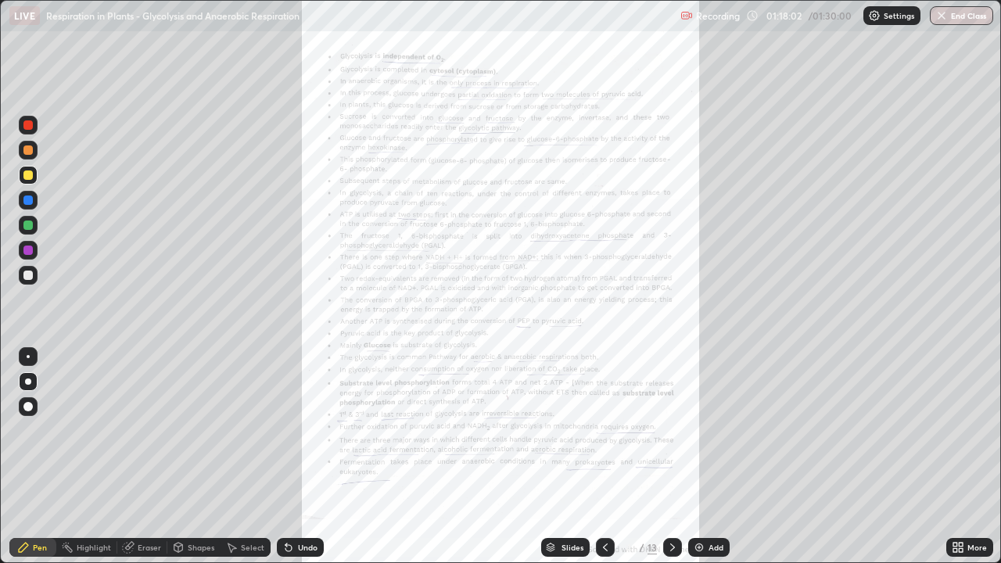
click at [669, 457] on icon at bounding box center [673, 547] width 13 height 13
click at [671, 457] on icon at bounding box center [673, 547] width 13 height 13
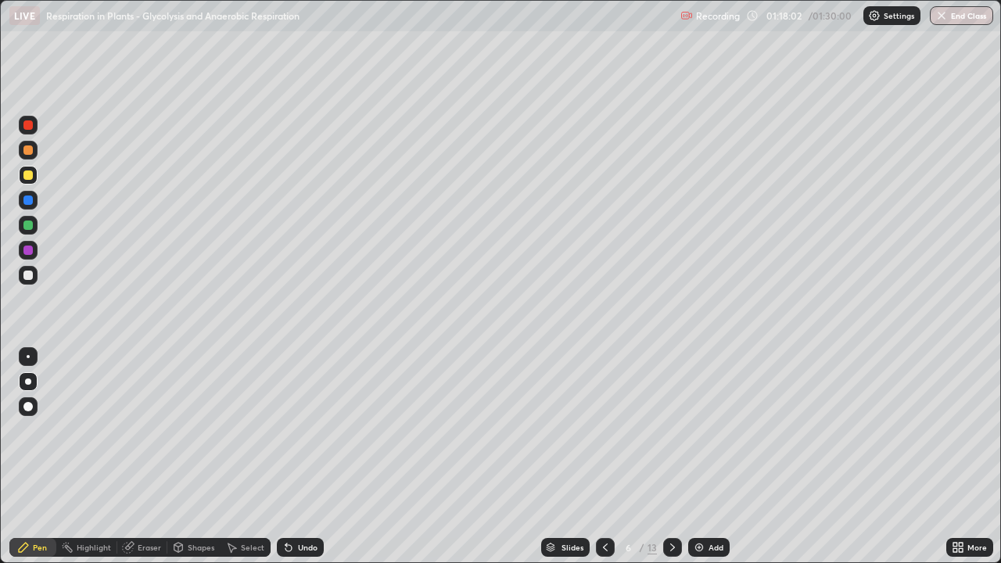
click at [667, 457] on icon at bounding box center [673, 547] width 13 height 13
click at [668, 457] on div at bounding box center [672, 547] width 19 height 19
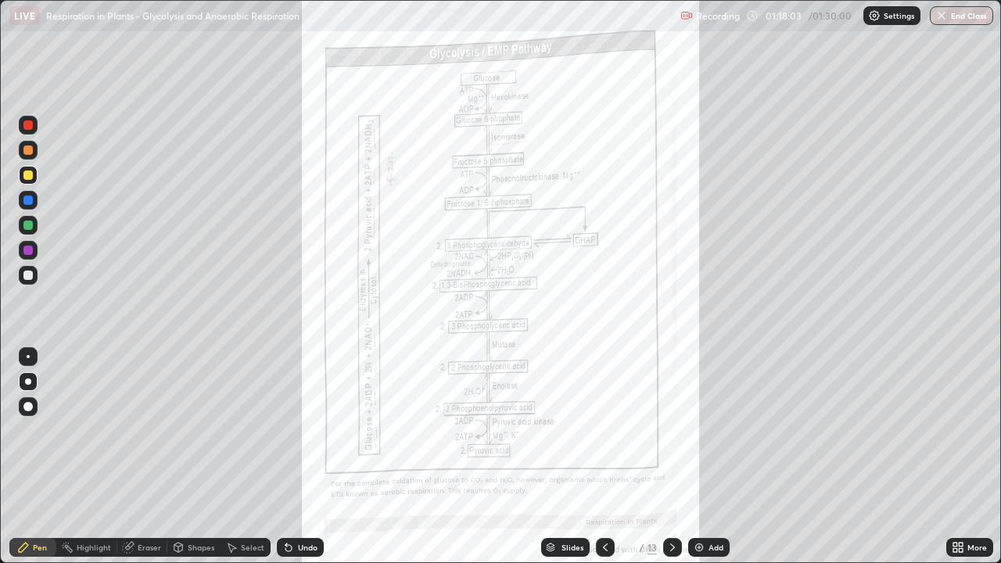
click at [665, 457] on div at bounding box center [672, 547] width 19 height 31
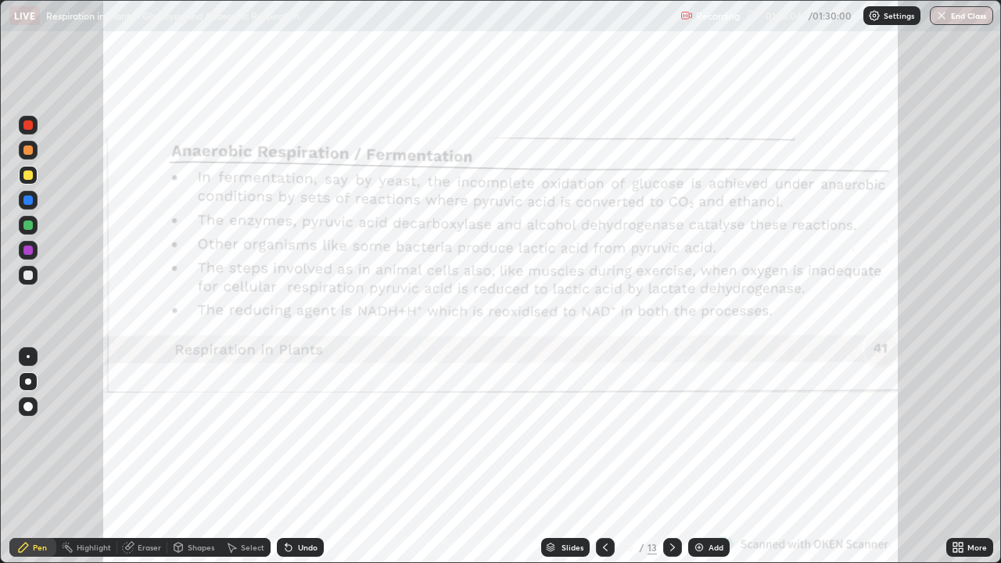
click at [672, 457] on icon at bounding box center [673, 547] width 13 height 13
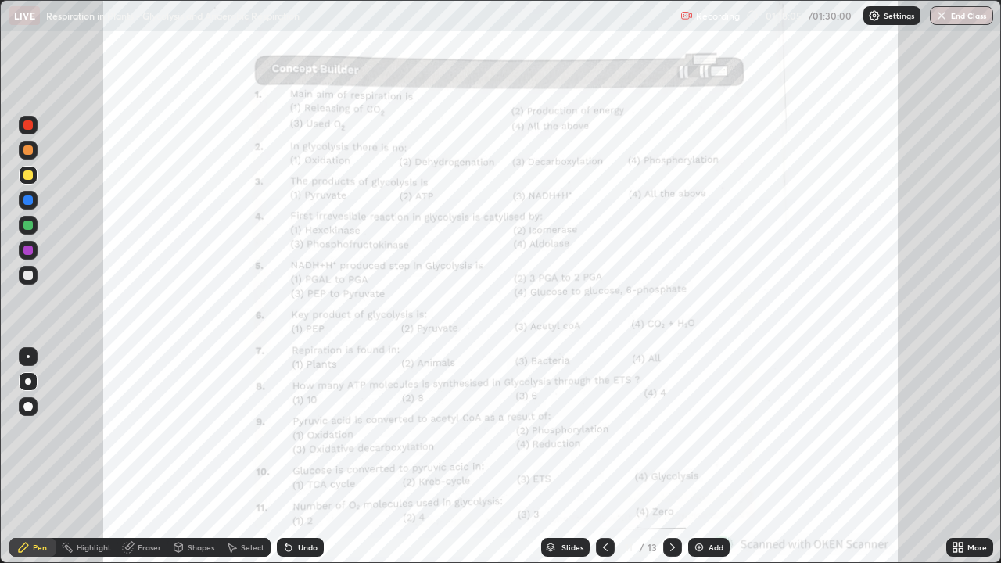
click at [671, 457] on icon at bounding box center [673, 547] width 13 height 13
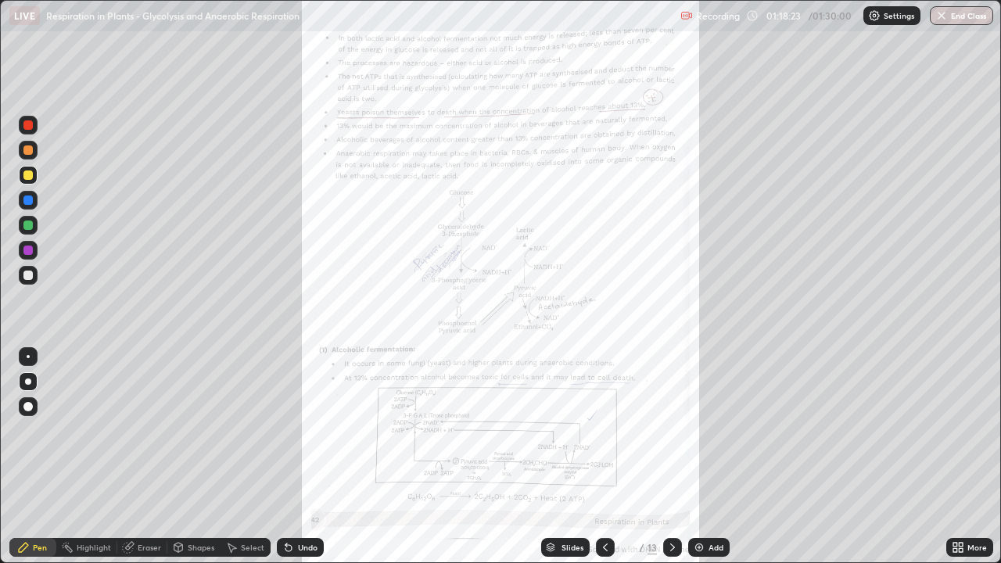
click at [964, 457] on icon at bounding box center [958, 547] width 13 height 13
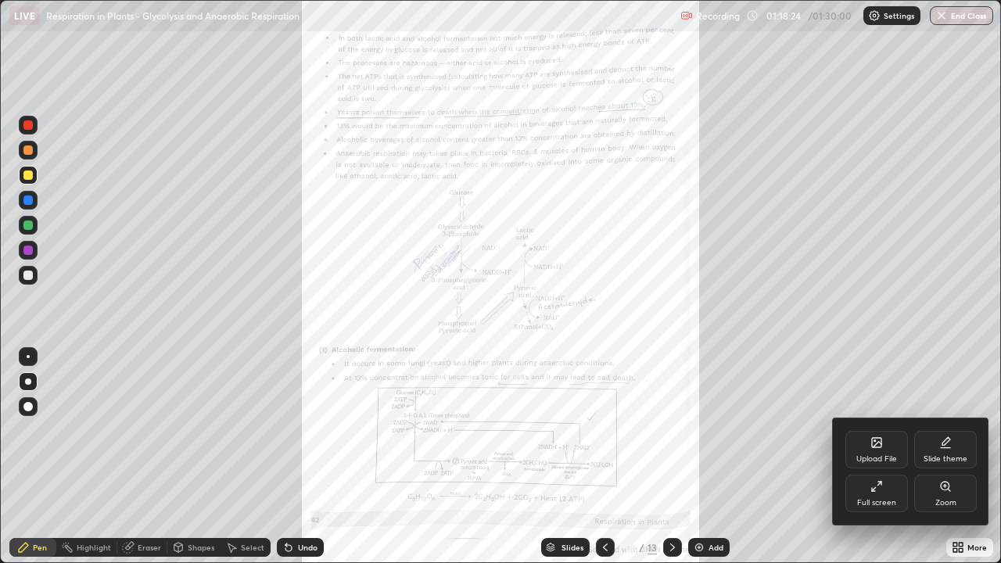
click at [953, 457] on div "Zoom" at bounding box center [946, 494] width 63 height 38
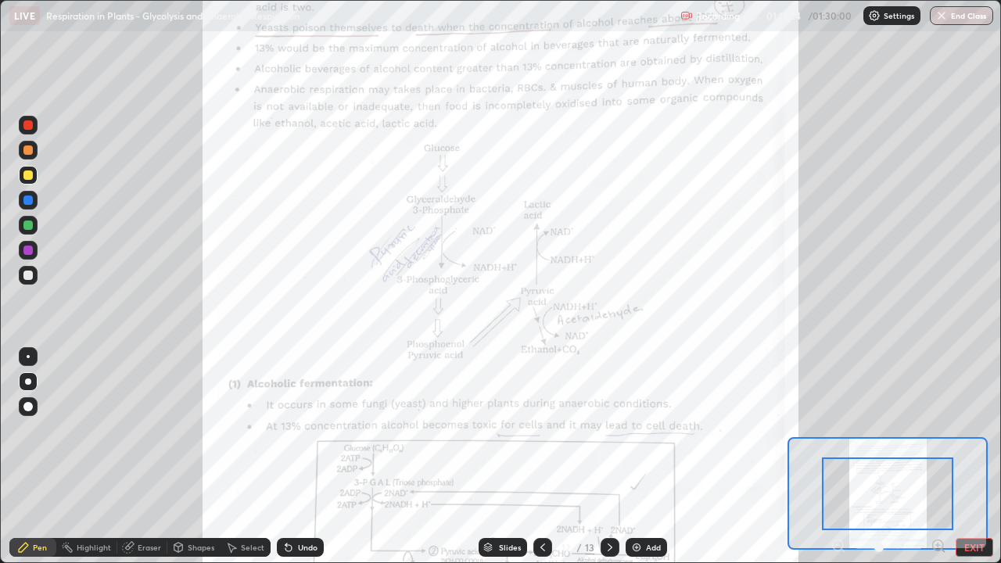
click at [942, 457] on icon at bounding box center [939, 546] width 16 height 16
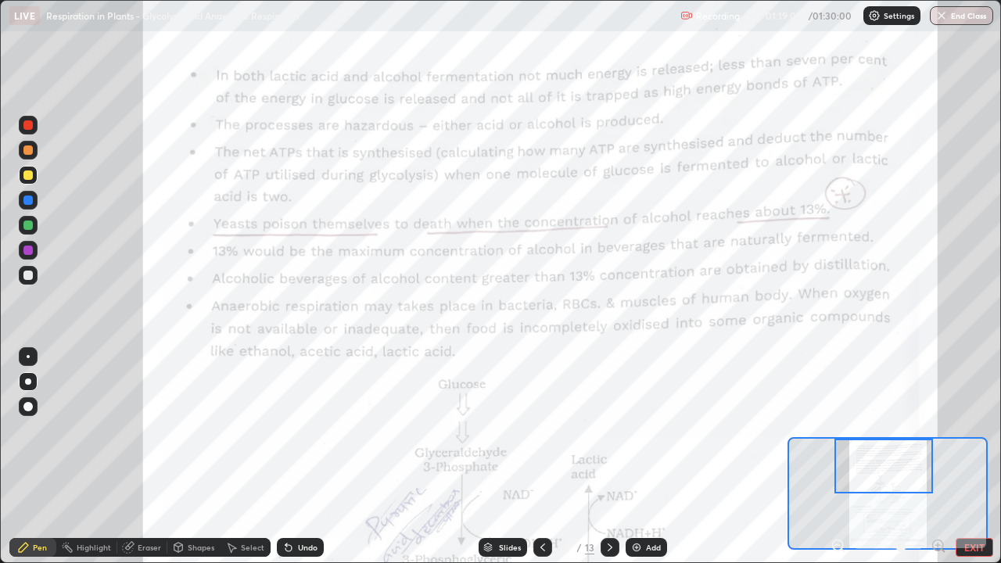
click at [32, 250] on div at bounding box center [27, 250] width 9 height 9
click at [544, 457] on icon at bounding box center [543, 547] width 13 height 13
click at [527, 457] on div "Slides" at bounding box center [503, 547] width 49 height 19
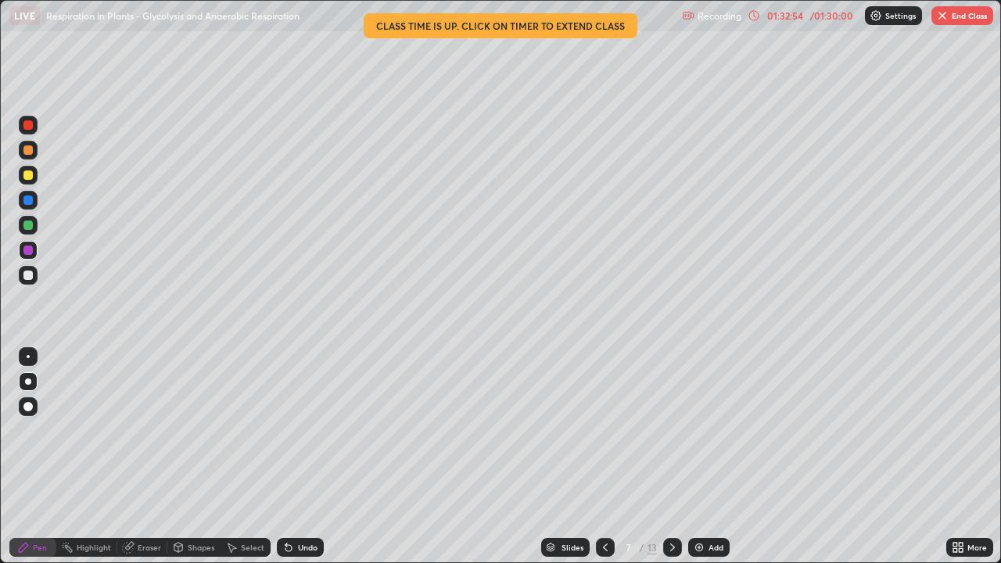
click at [958, 12] on button "End Class" at bounding box center [963, 15] width 62 height 19
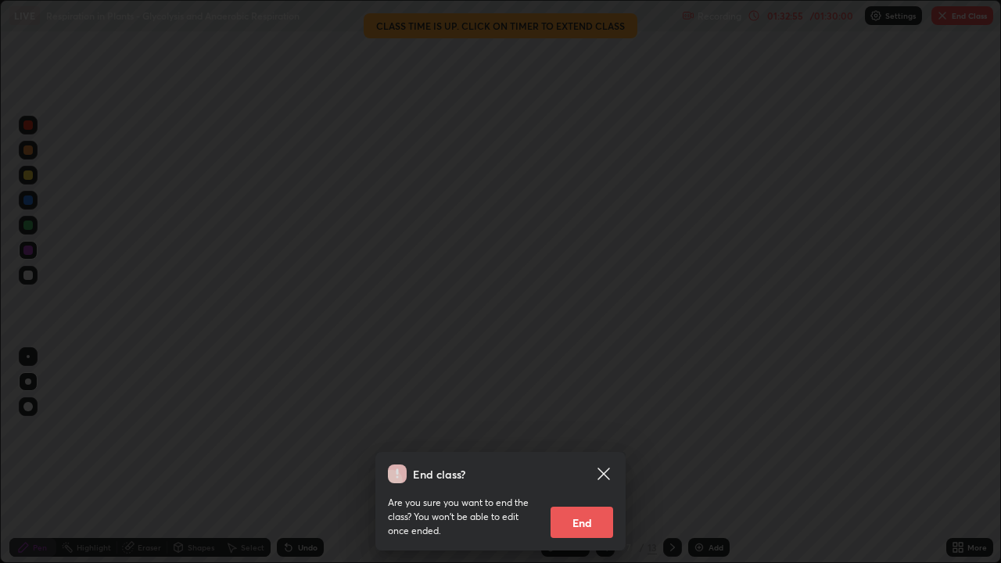
click at [598, 457] on button "End" at bounding box center [582, 522] width 63 height 31
